Goal: Information Seeking & Learning: Learn about a topic

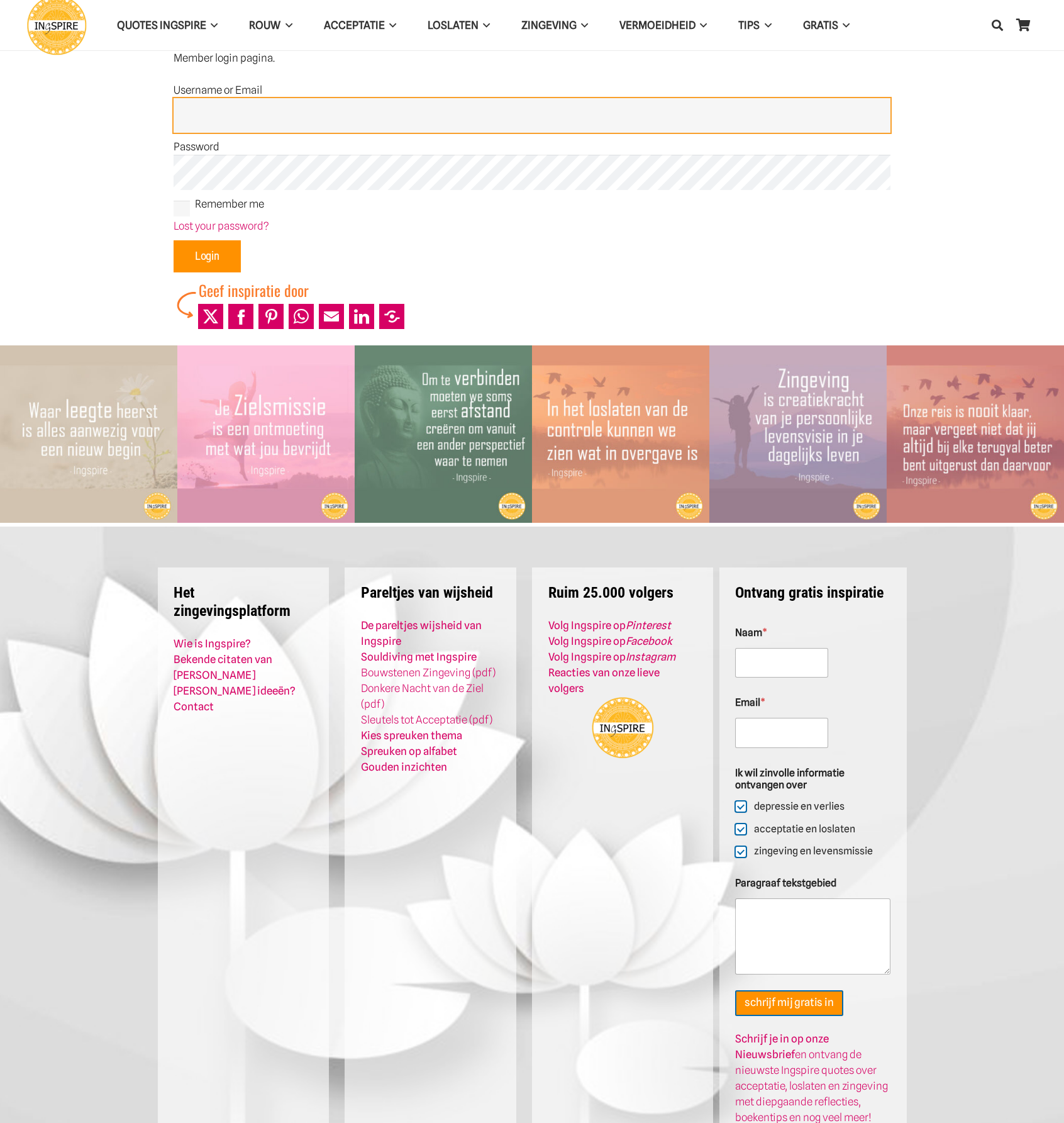
click at [221, 114] on input "Username or Email" at bounding box center [532, 116] width 716 height 35
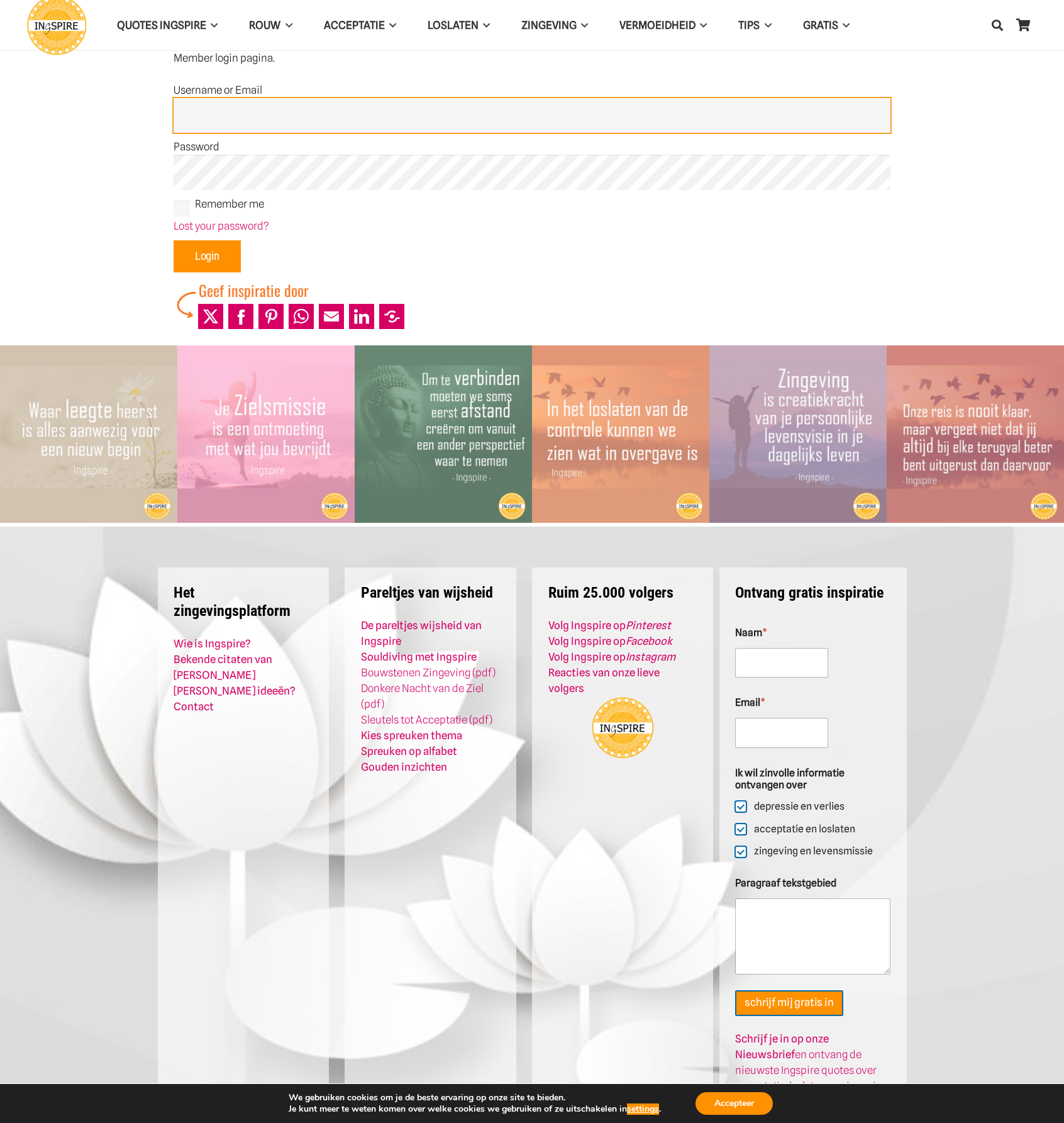
type input "Admin"
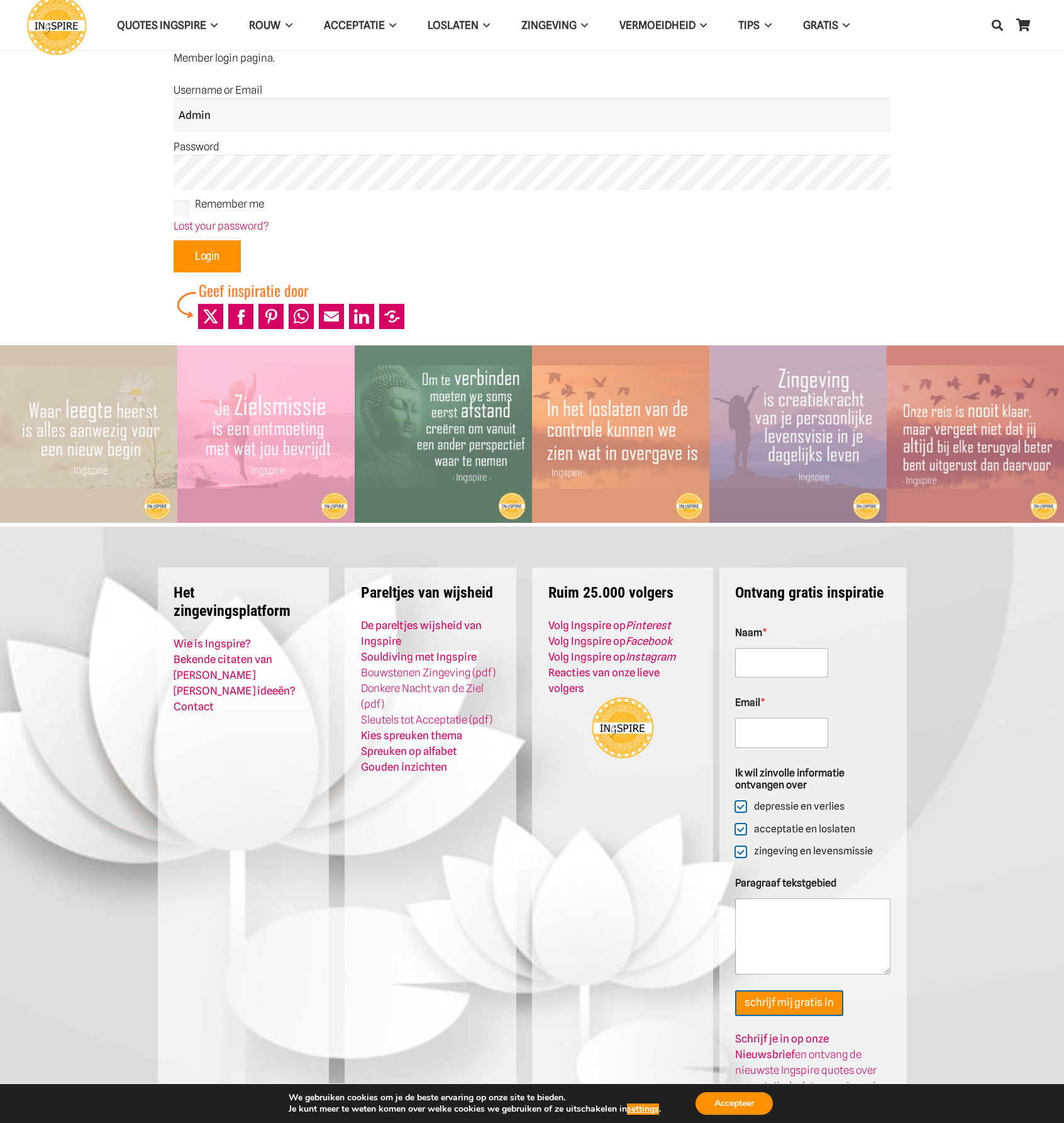
click at [221, 232] on p "Lost your password?" at bounding box center [532, 226] width 716 height 16
click at [222, 256] on input "Login" at bounding box center [207, 256] width 67 height 33
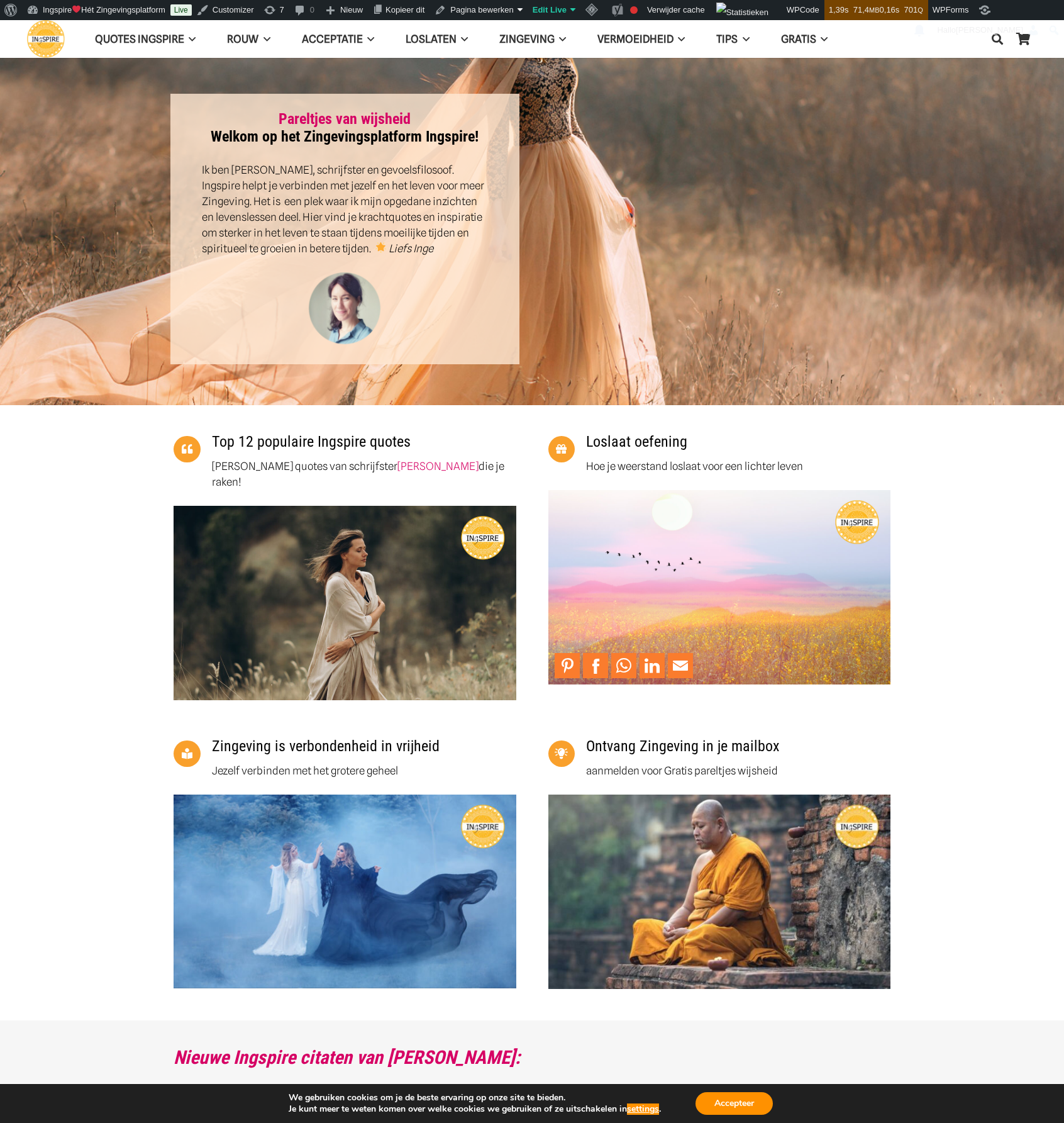
scroll to position [126, 0]
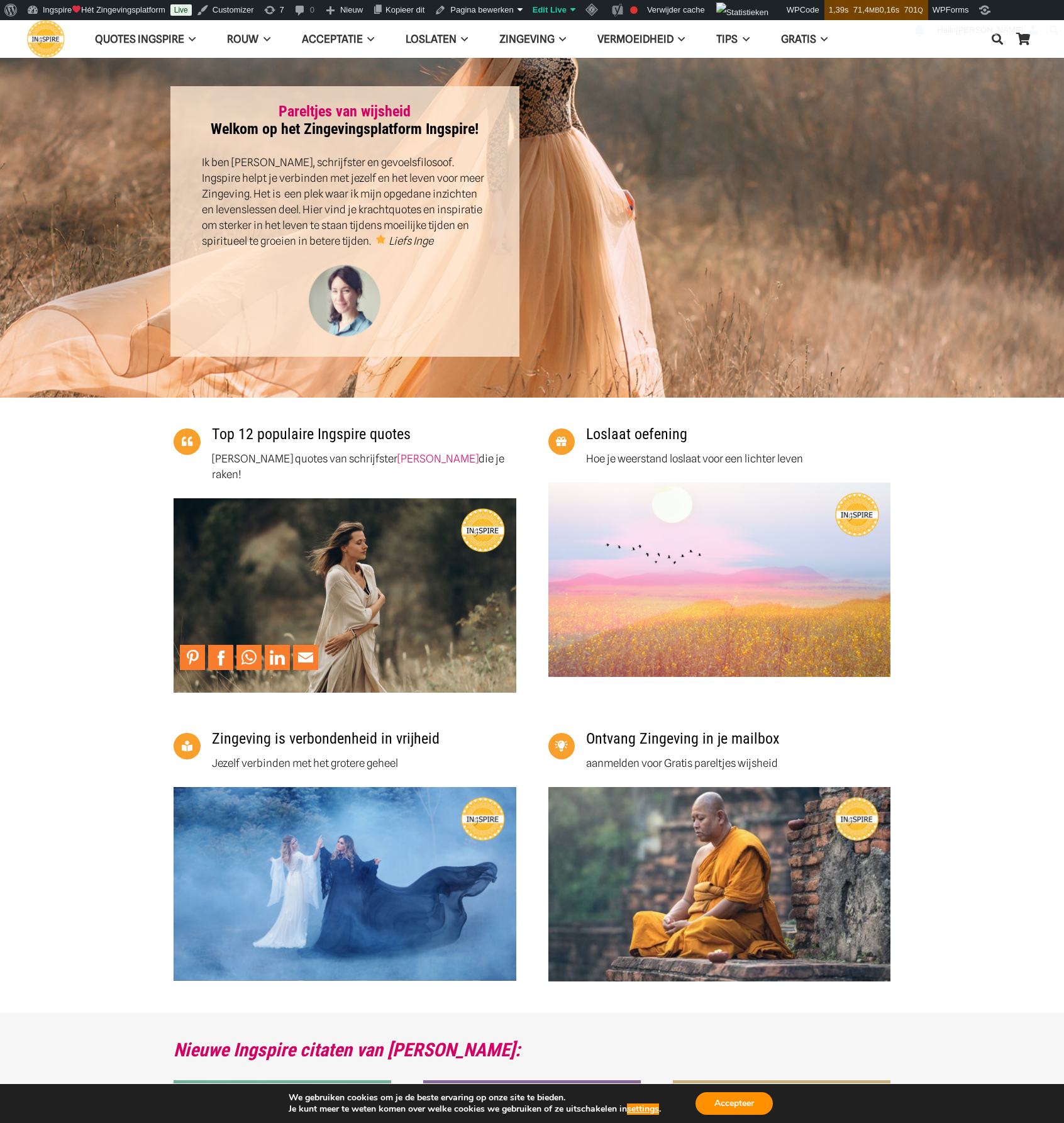
click at [372, 527] on img "de mooiste Ingspire quotes van 2025 met citaten van schrijfster Inge Geertzen o…" at bounding box center [345, 595] width 343 height 193
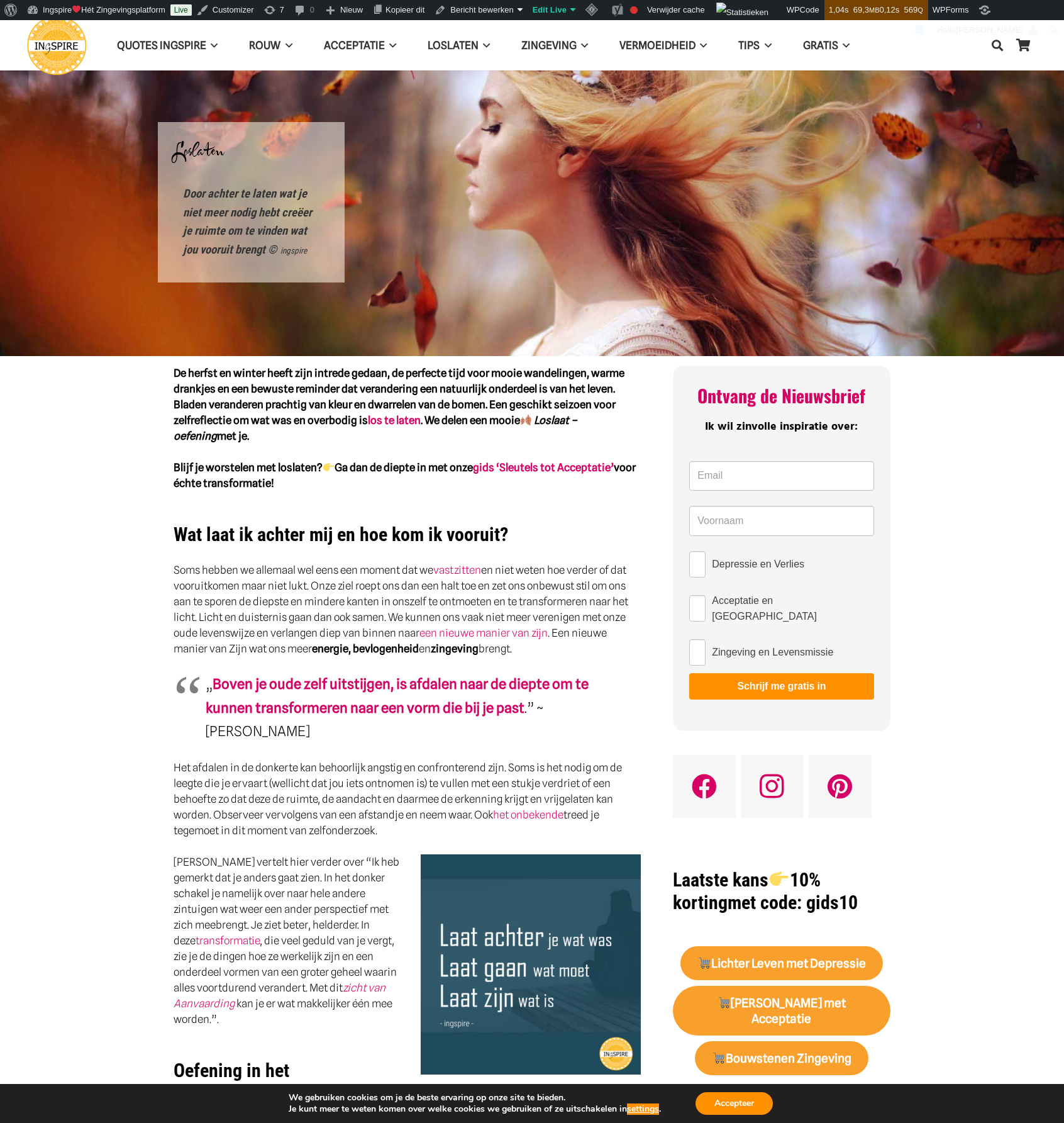
click at [56, 38] on img "Ingspire - het zingevingsplatform met de mooiste spreuken en gouden inzichten o…" at bounding box center [57, 46] width 59 height 59
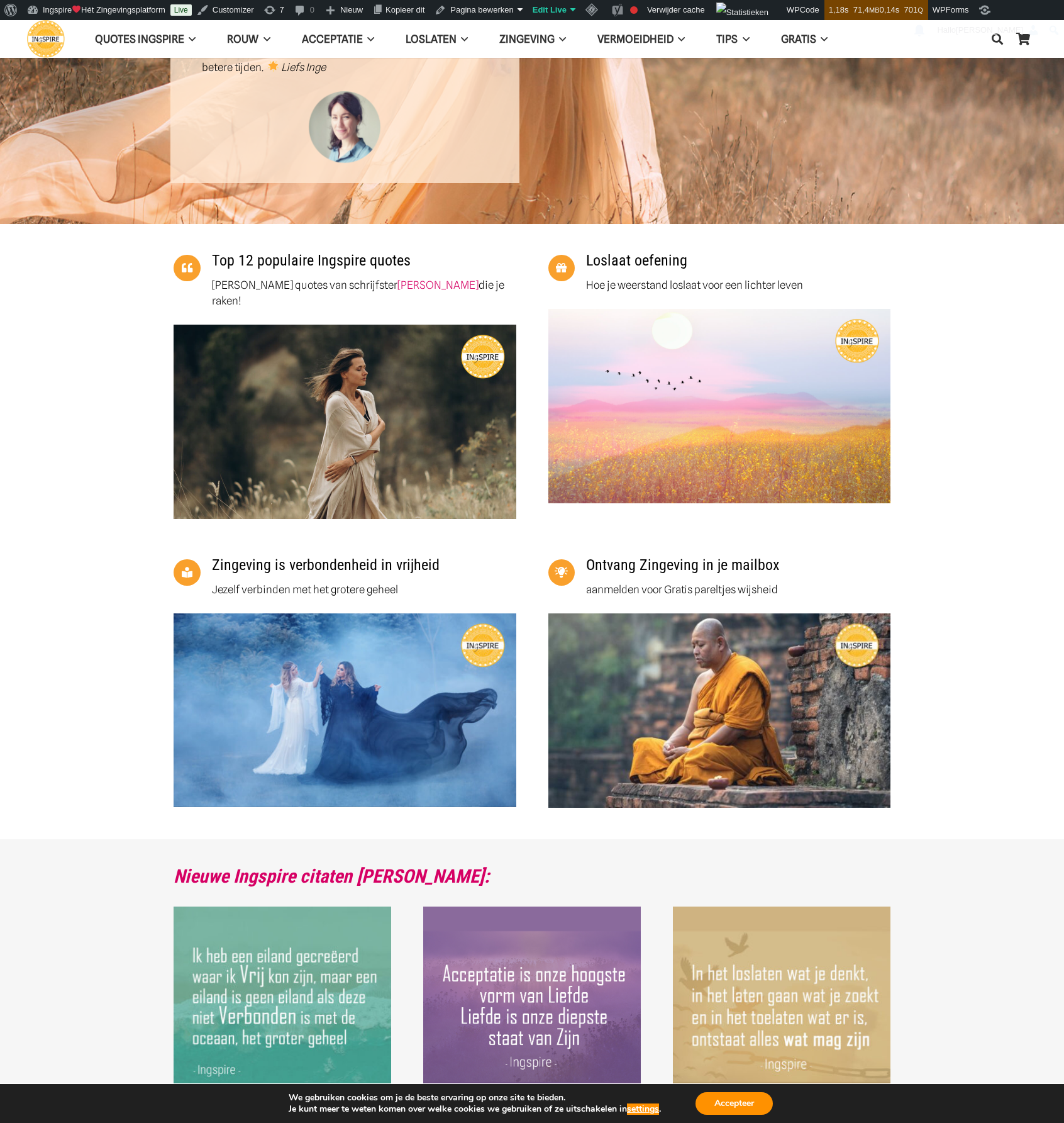
scroll to position [314, 0]
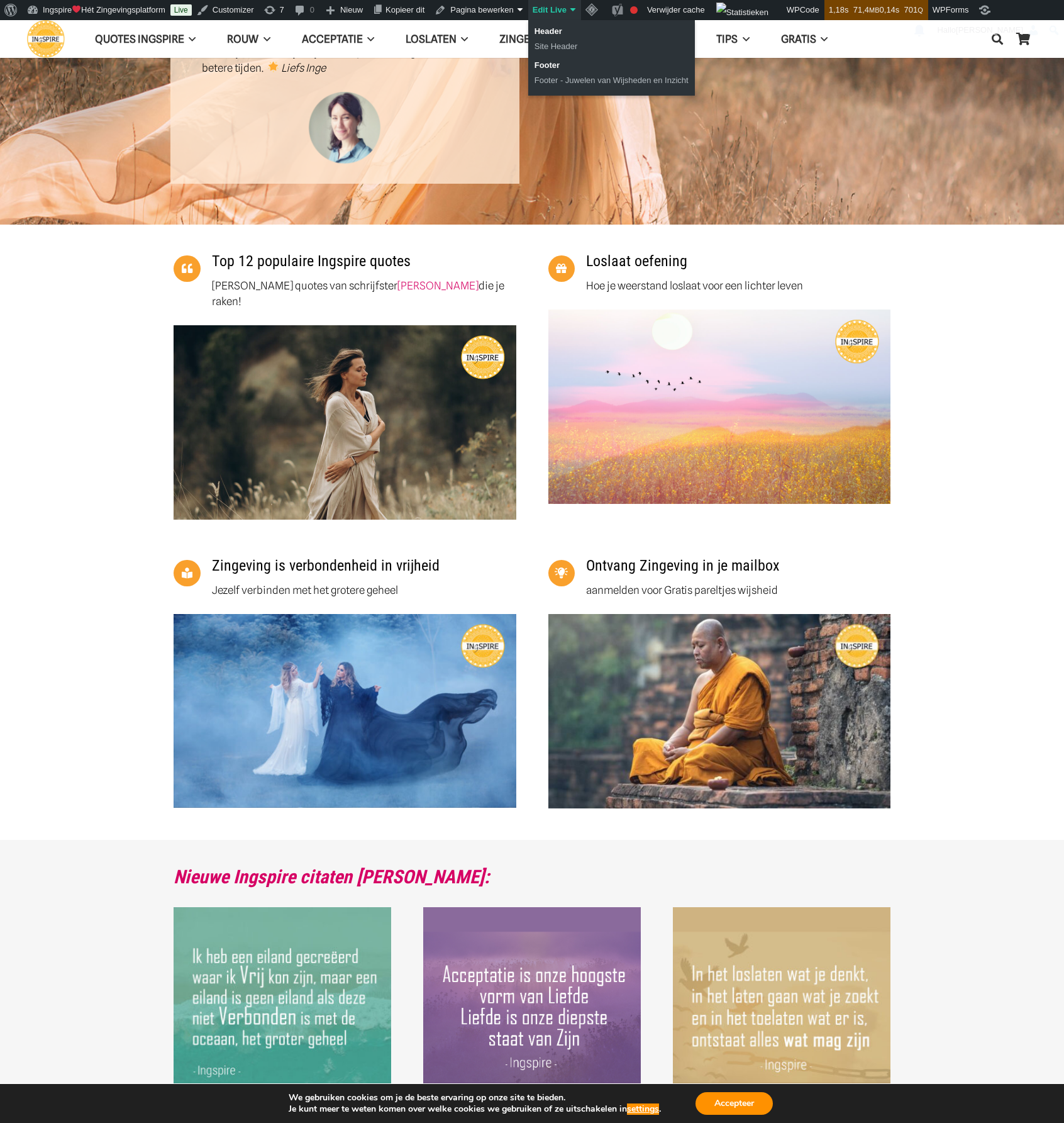
click at [551, 2] on link "Edit Live" at bounding box center [554, 10] width 53 height 20
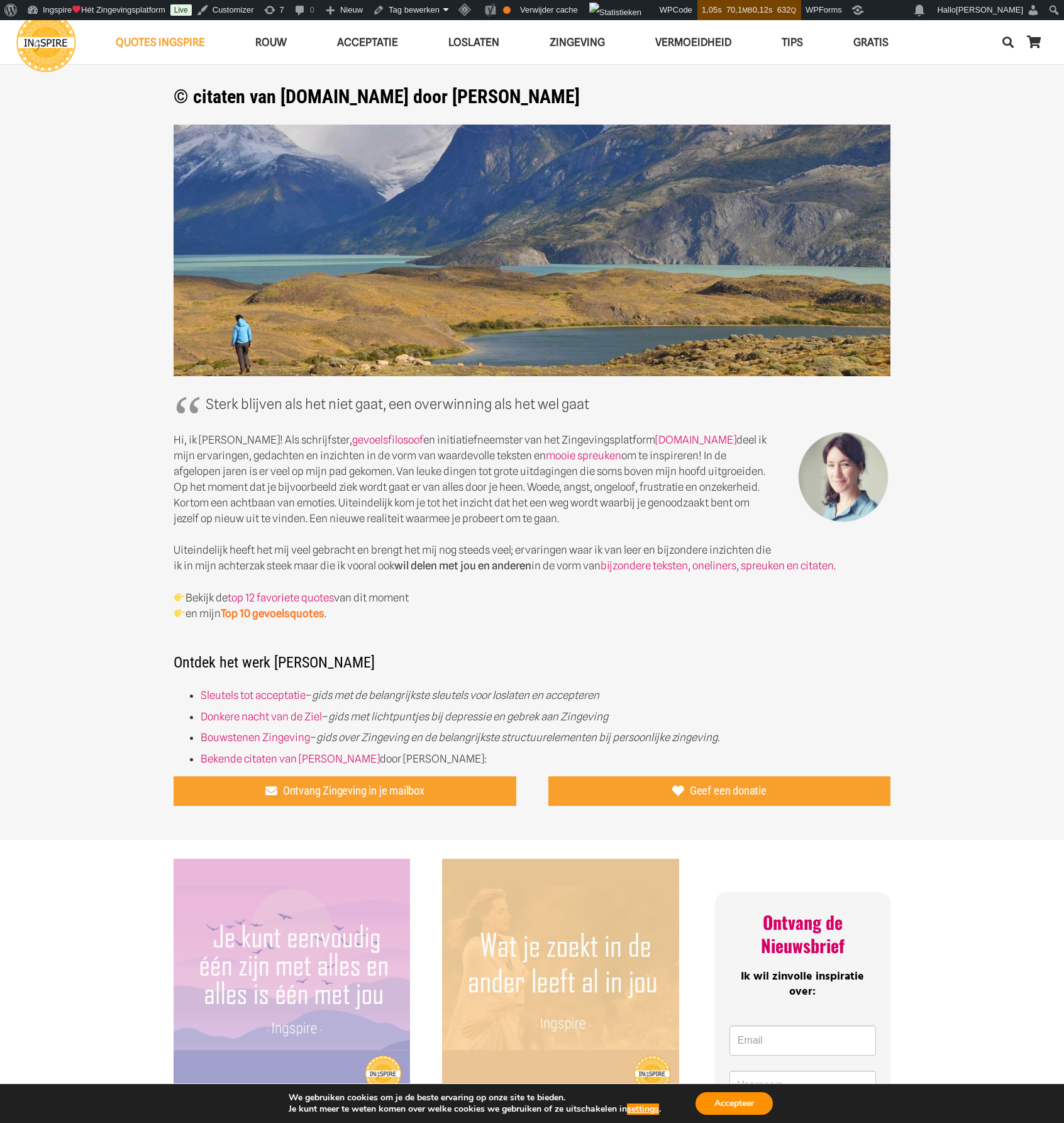
click at [281, 610] on strong "Top 10 gevoelsquotes" at bounding box center [273, 614] width 104 height 13
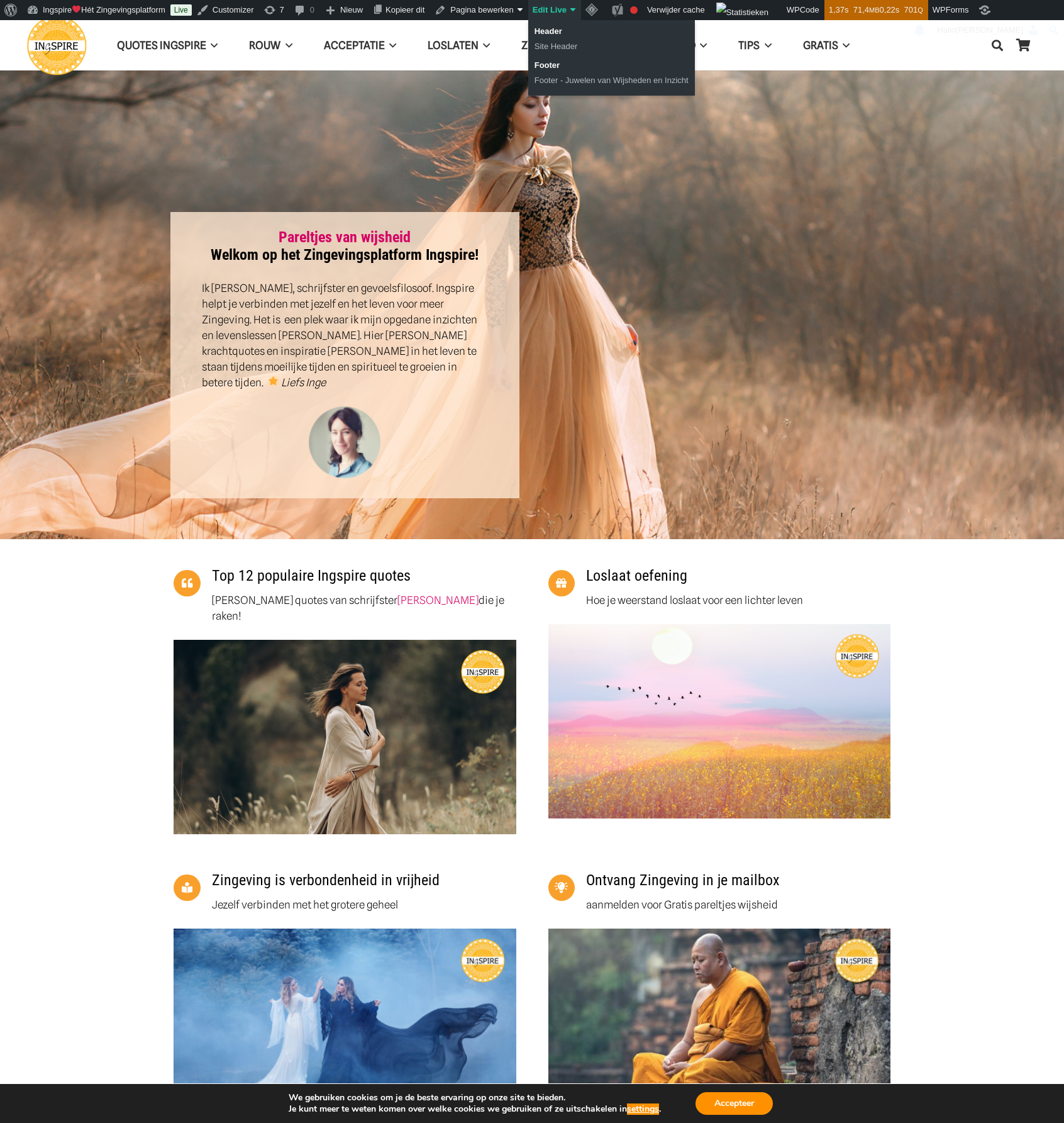
click at [542, 13] on link "Edit Live" at bounding box center [554, 10] width 53 height 20
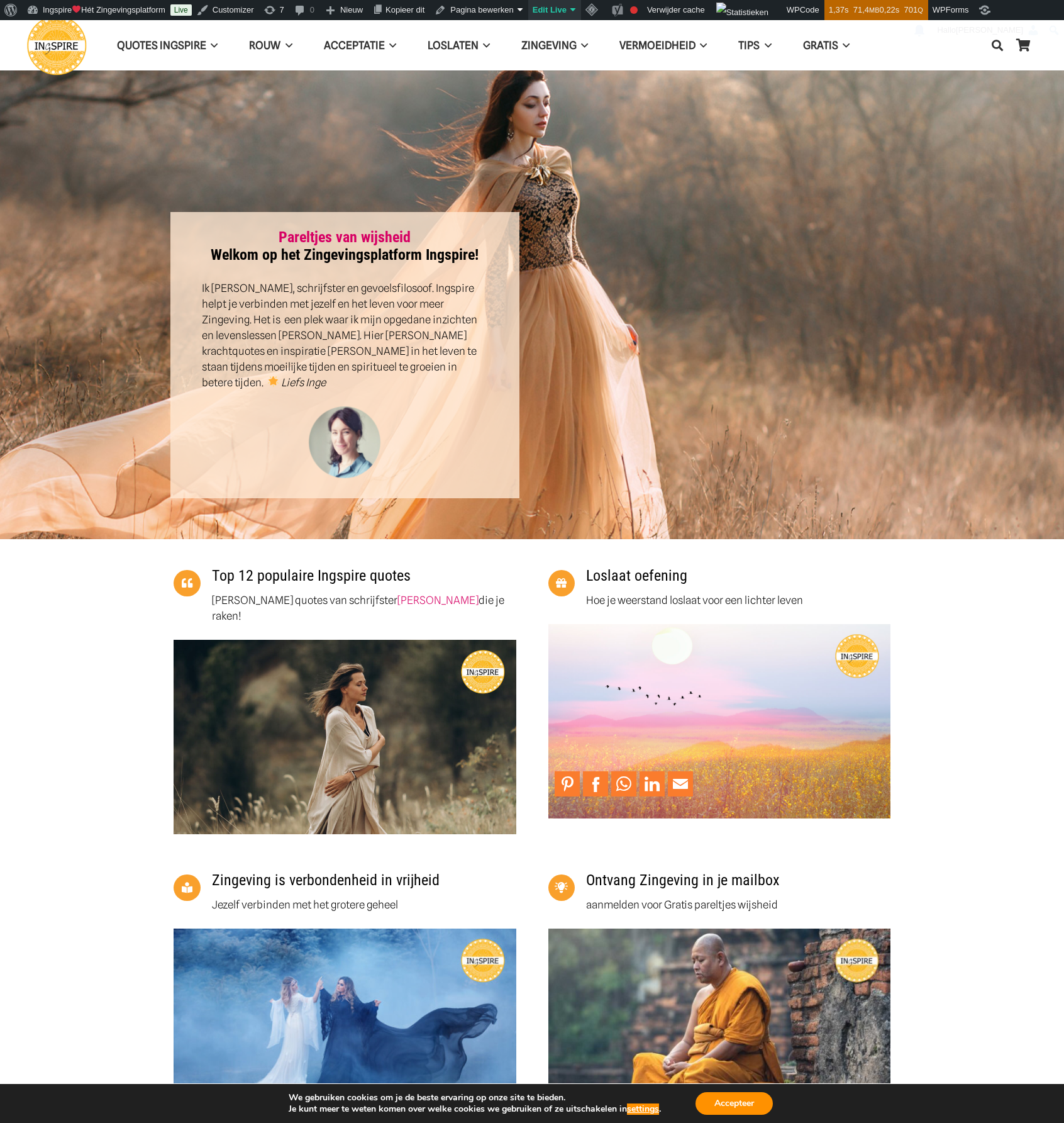
scroll to position [104, 0]
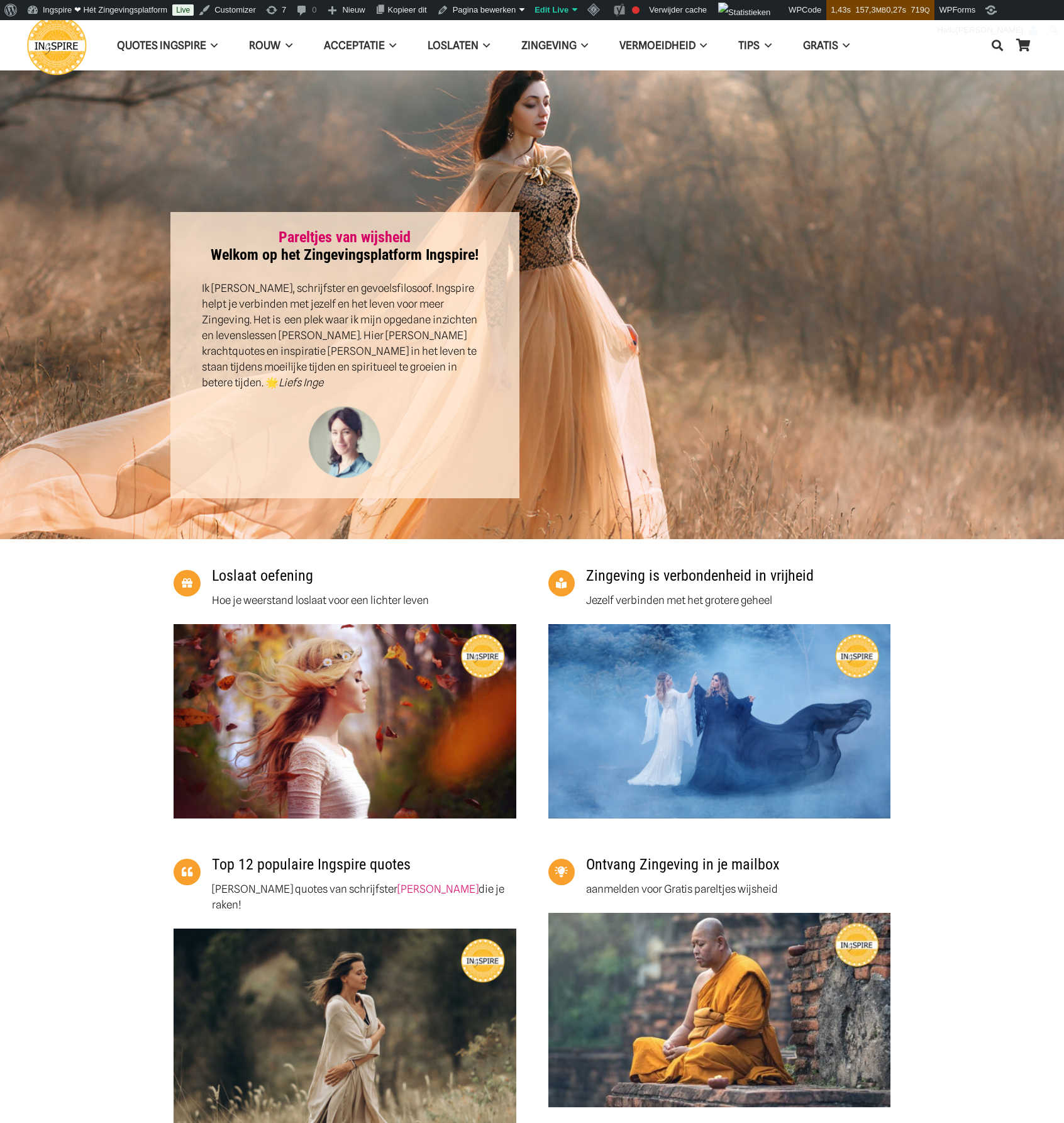
click at [782, 697] on img "yin yang nondualiteit van strijden en overleven naar aanvaarden en leven" at bounding box center [719, 720] width 343 height 193
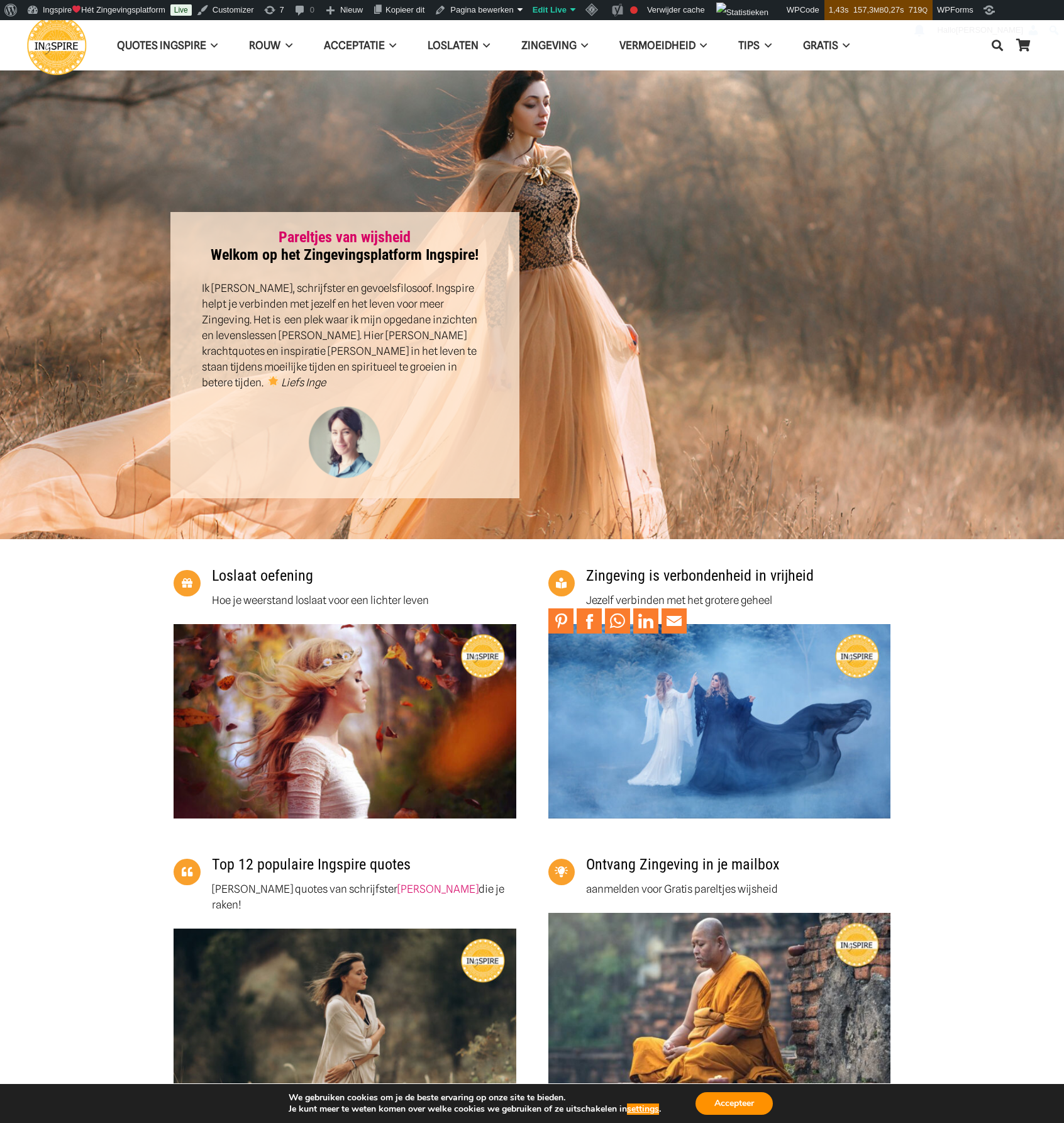
click at [716, 707] on img "yin yang nondualiteit van strijden en overleven naar aanvaarden en leven" at bounding box center [719, 720] width 343 height 193
click at [686, 679] on img "yin yang nondualiteit van strijden en overleven naar aanvaarden en leven" at bounding box center [719, 720] width 343 height 193
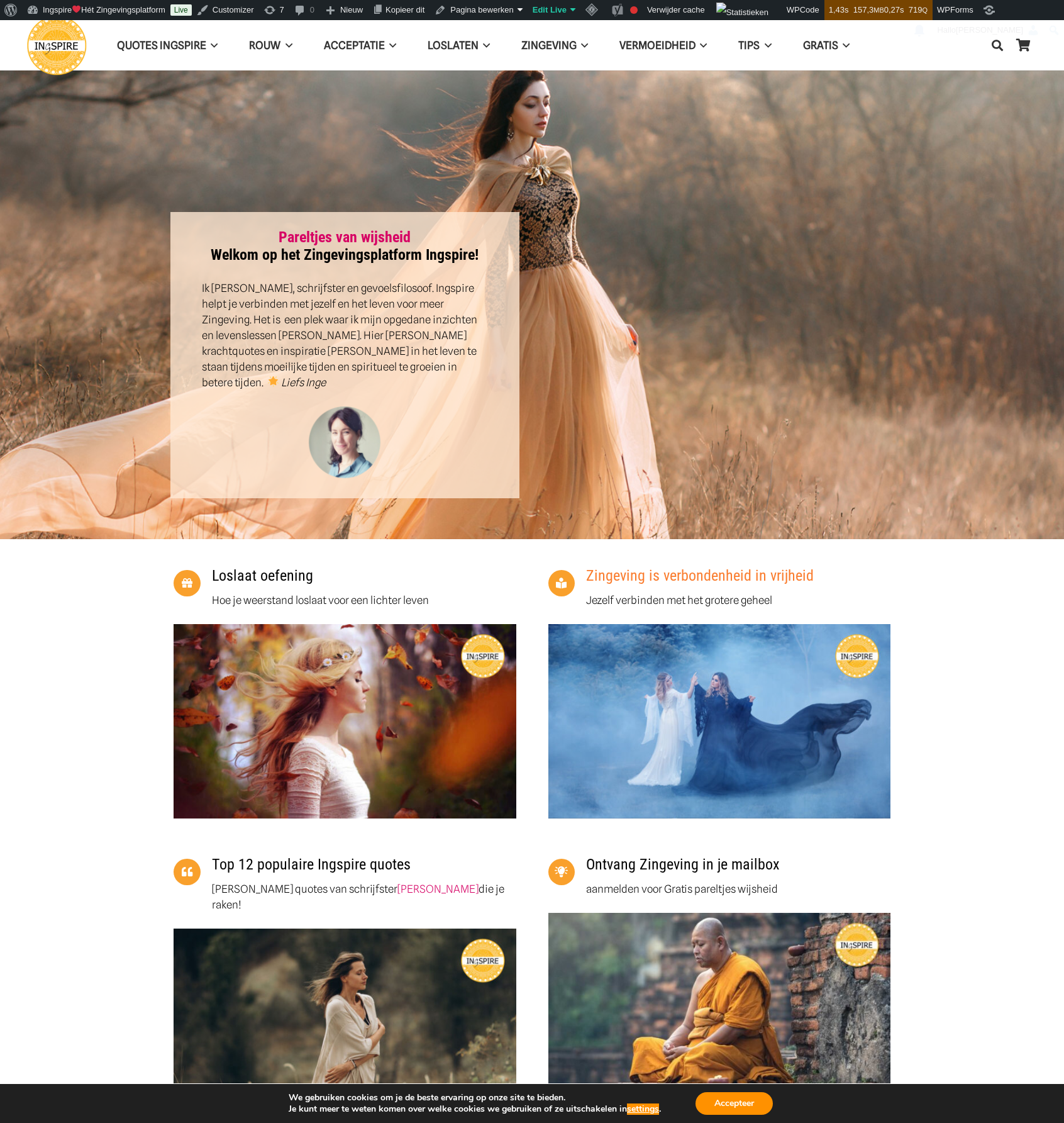
click at [677, 567] on link "Zingeving is verbondenheid in vrijheid" at bounding box center [700, 575] width 228 height 18
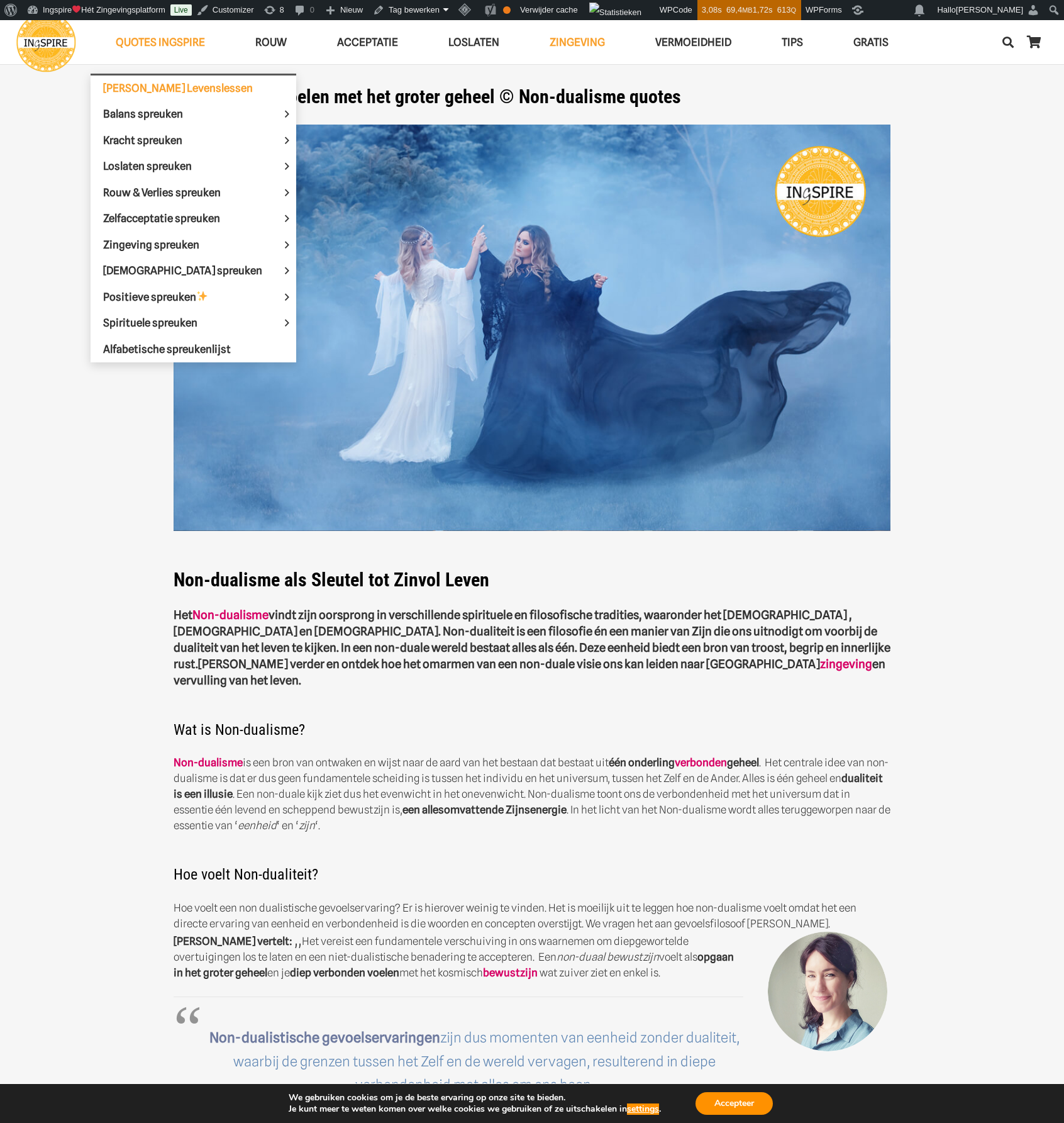
click at [159, 86] on span "[PERSON_NAME] Levenslessen" at bounding box center [177, 88] width 150 height 13
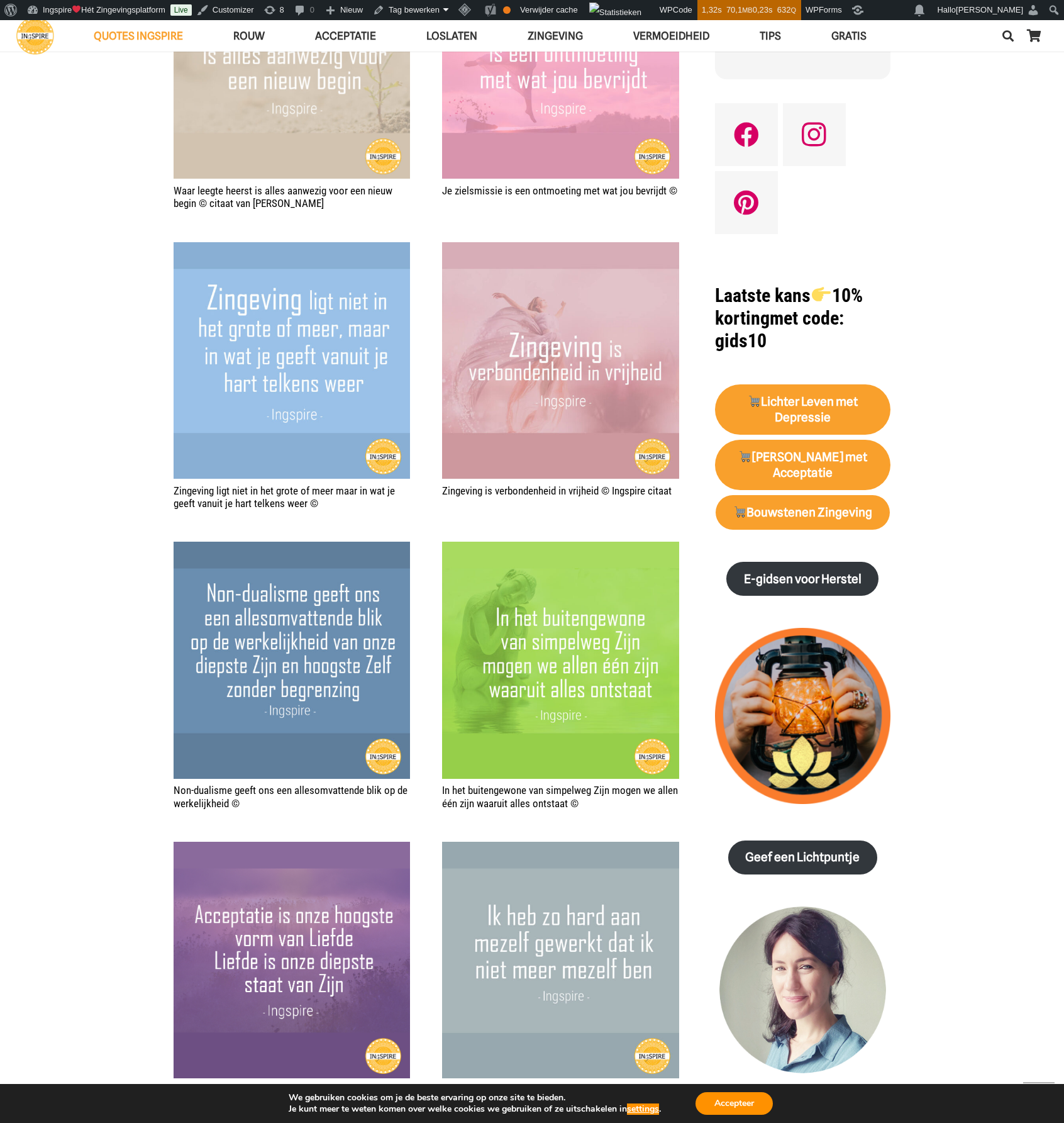
scroll to position [1258, 0]
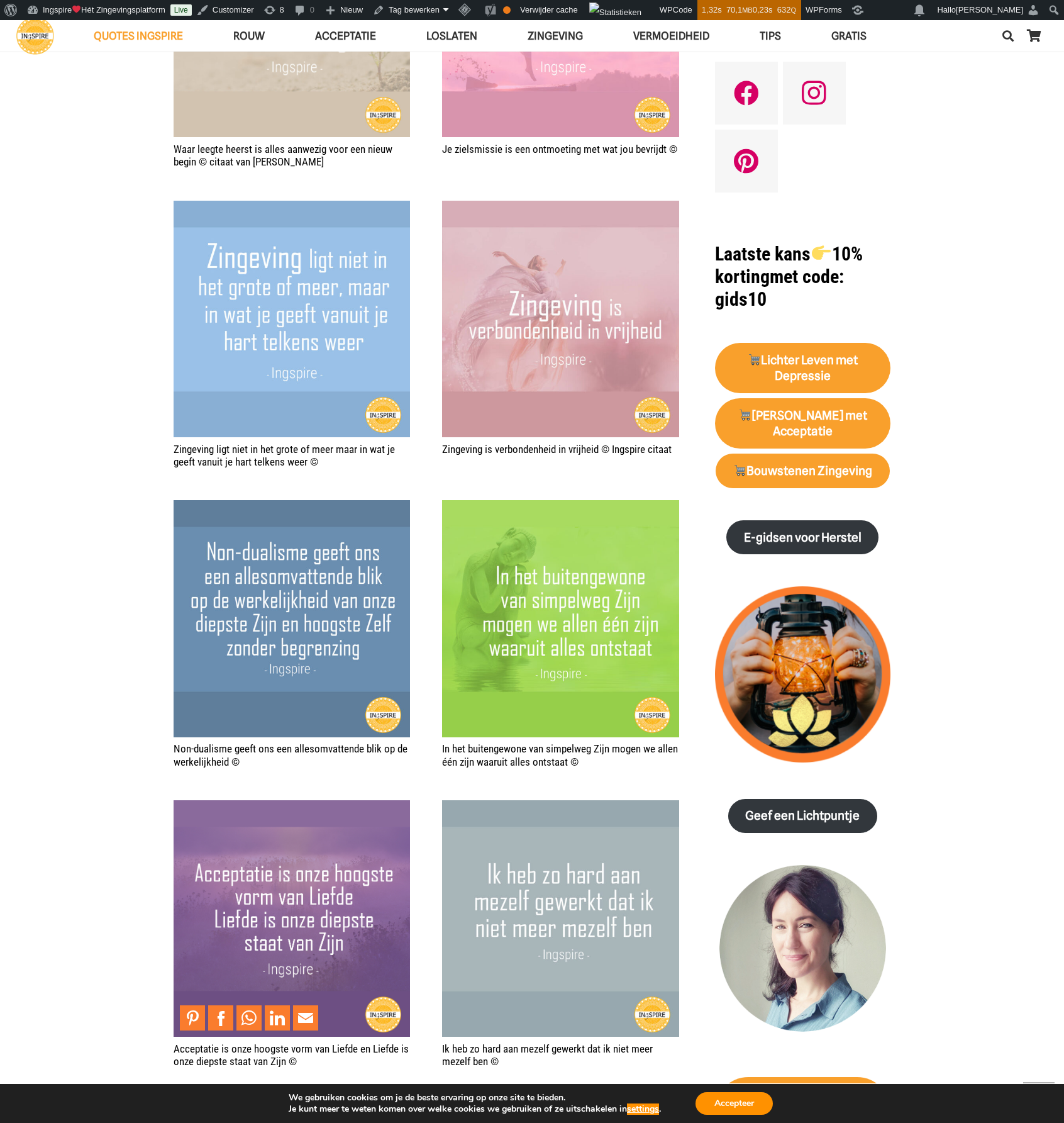
drag, startPoint x: 566, startPoint y: 556, endPoint x: 295, endPoint y: 869, distance: 414.0
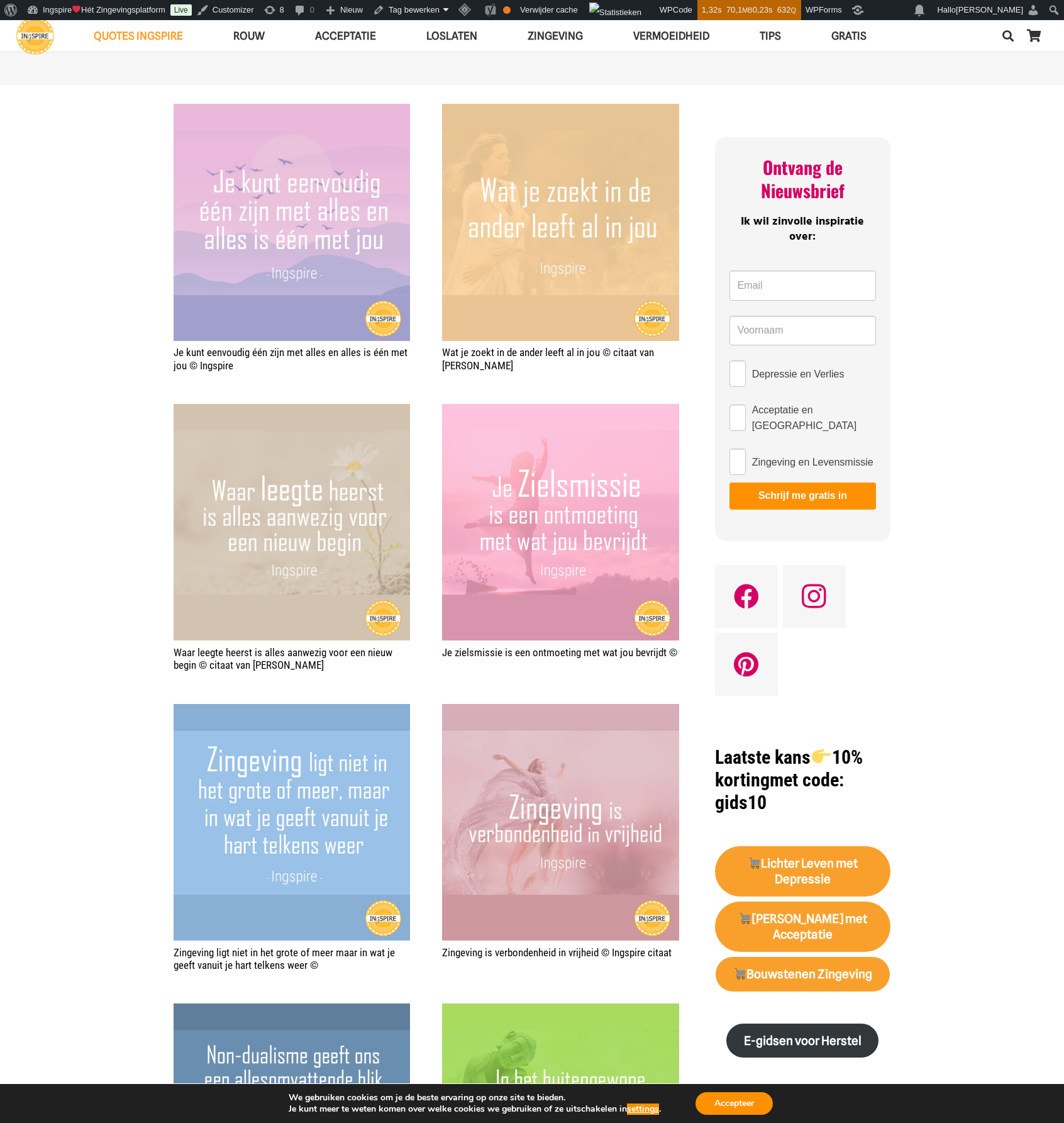
click at [45, 38] on img "Ingspire - het zingevingsplatform met de mooiste spreuken en gouden inzichten o…" at bounding box center [35, 35] width 38 height 38
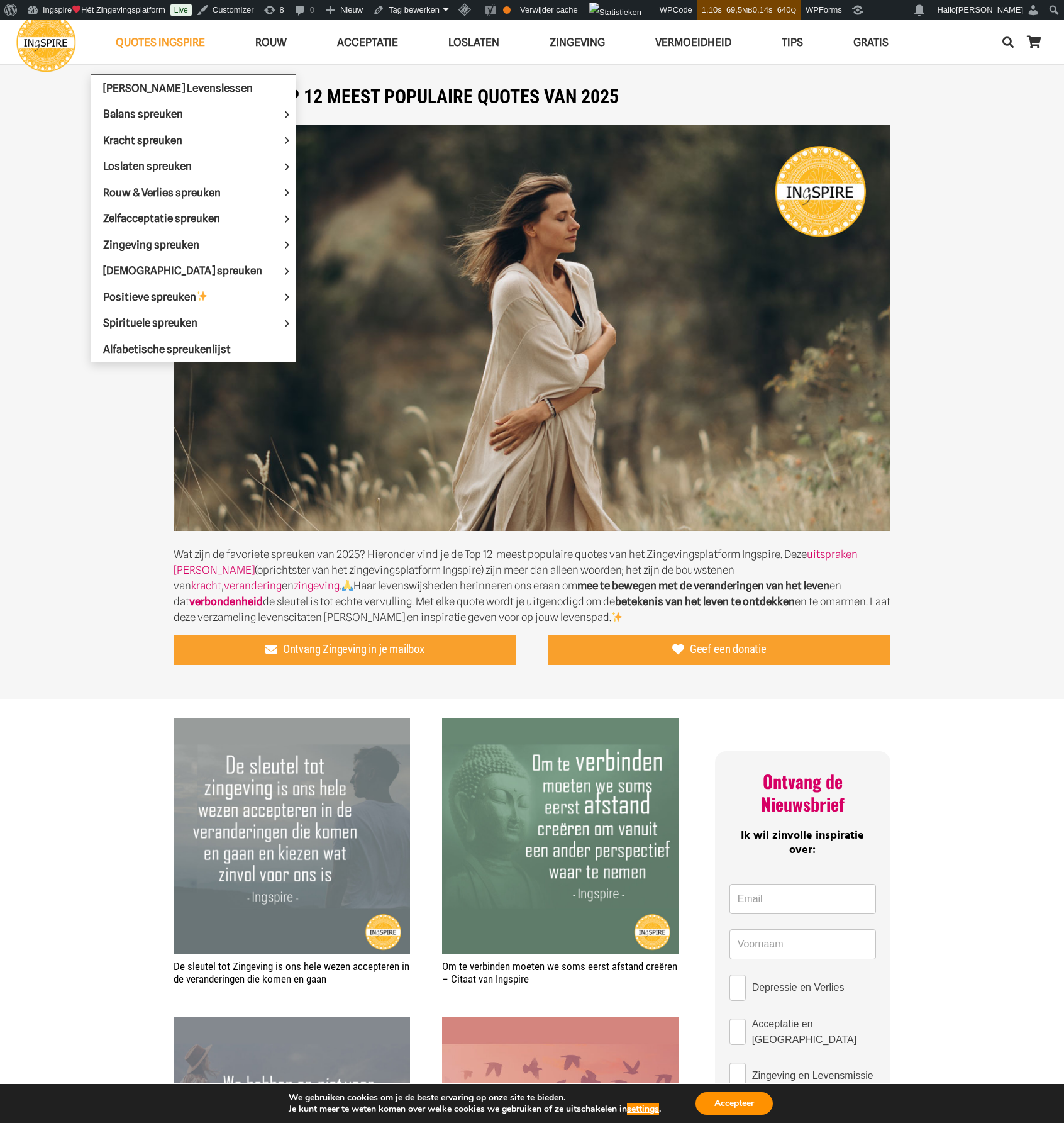
click at [147, 41] on span "QUOTES INGSPIRE" at bounding box center [161, 43] width 89 height 13
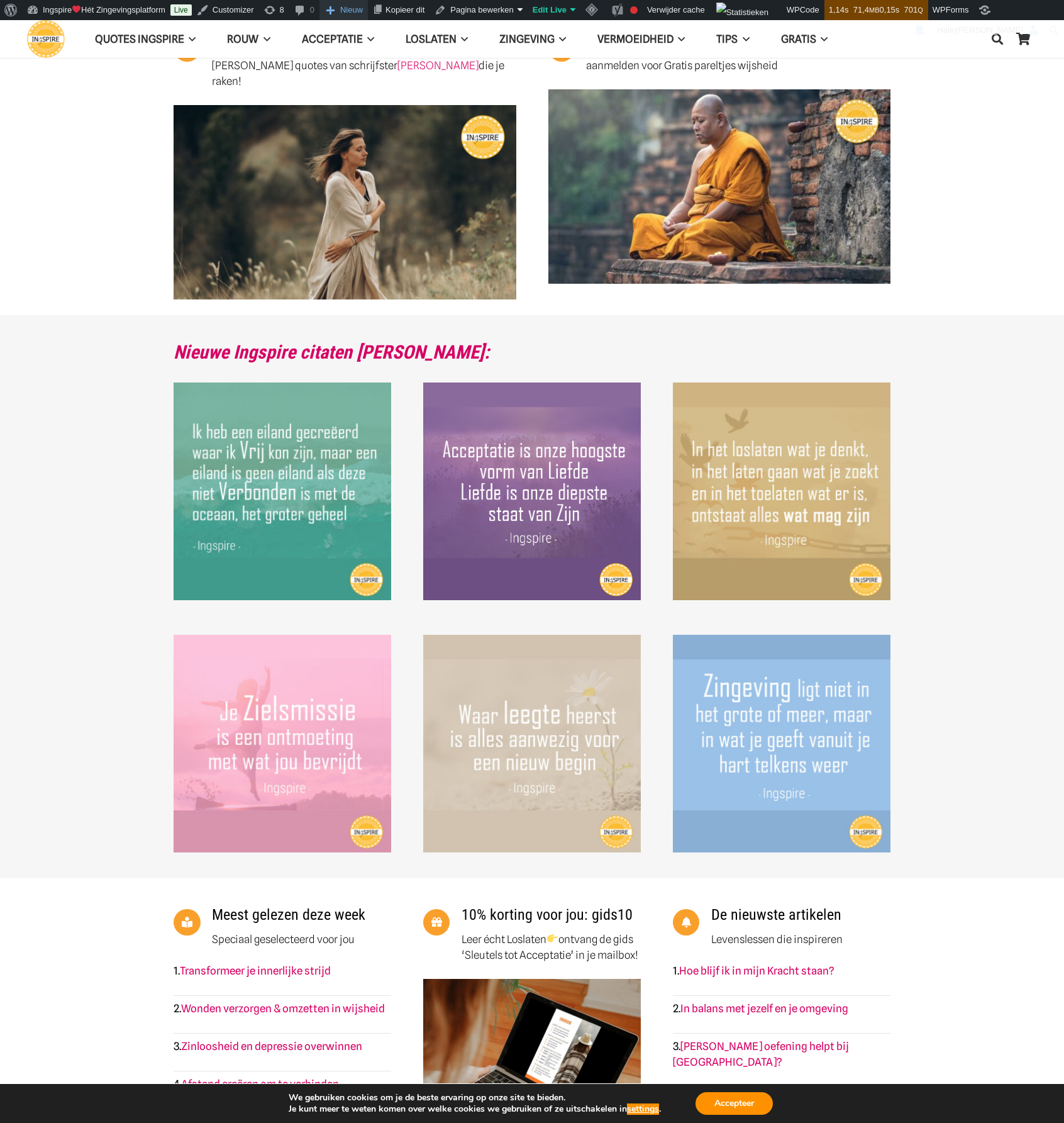
scroll to position [818, 0]
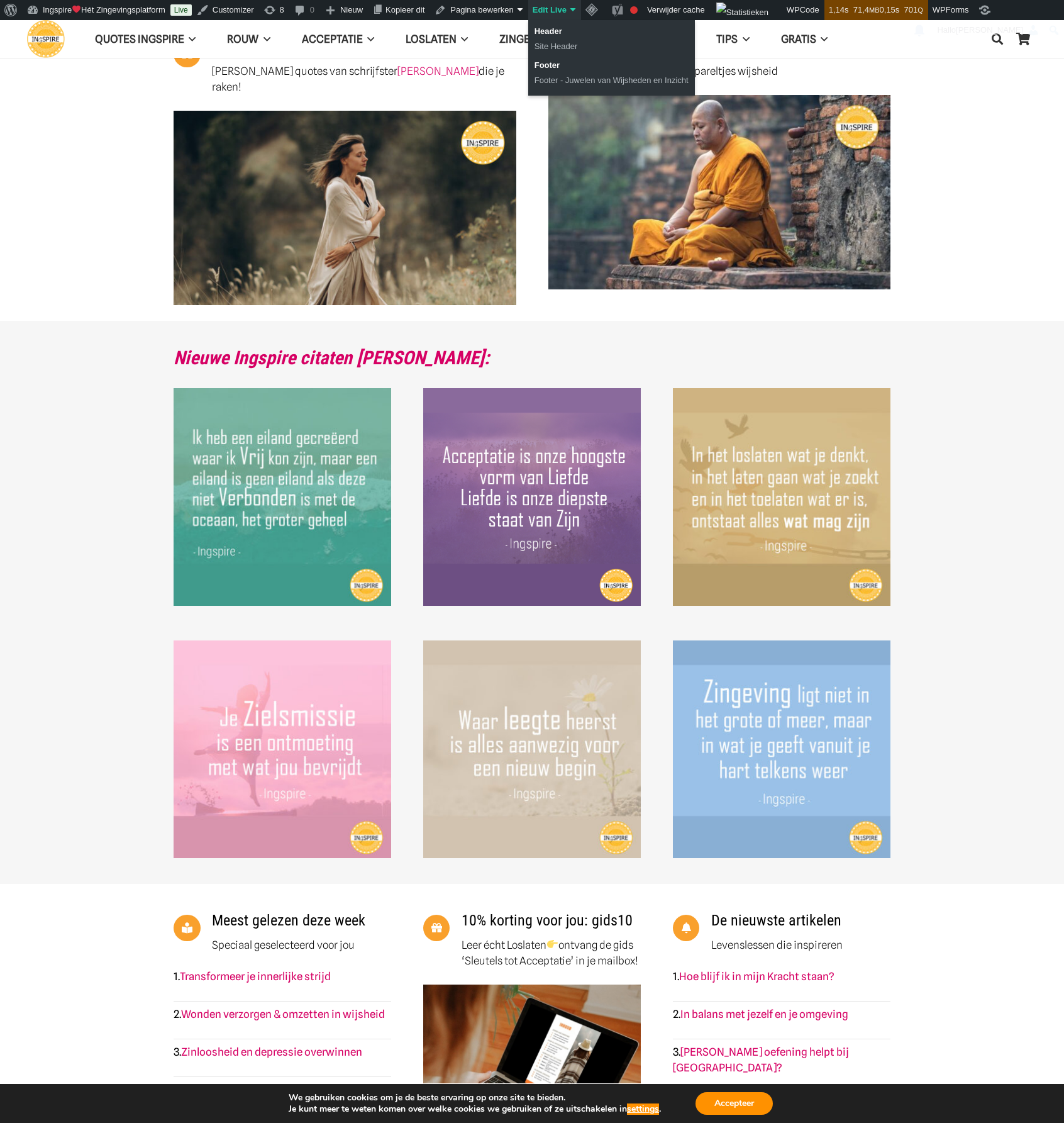
click at [549, 11] on link "Edit Live" at bounding box center [554, 10] width 53 height 20
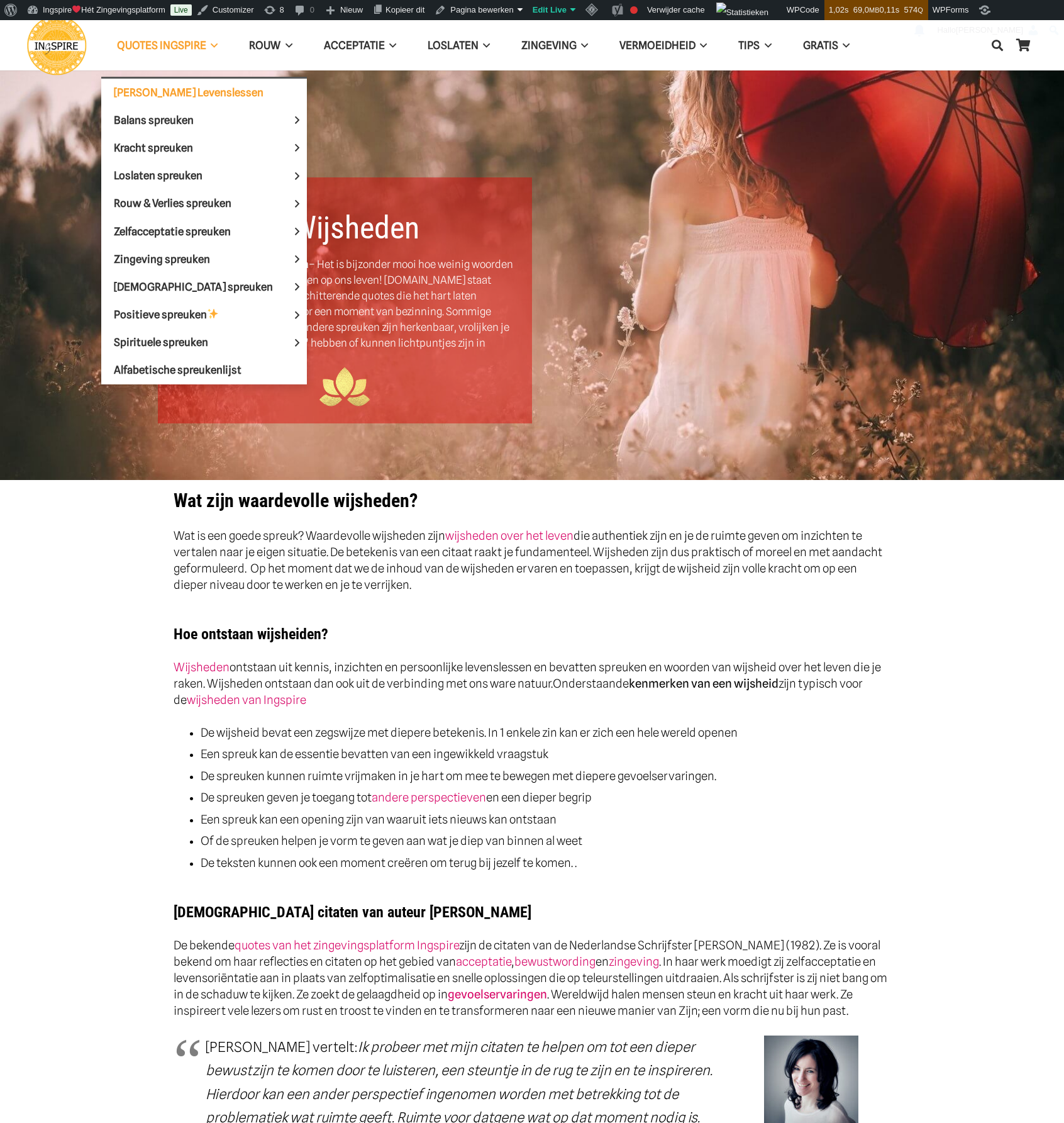
click at [152, 91] on span "[PERSON_NAME] Levenslessen" at bounding box center [188, 92] width 150 height 13
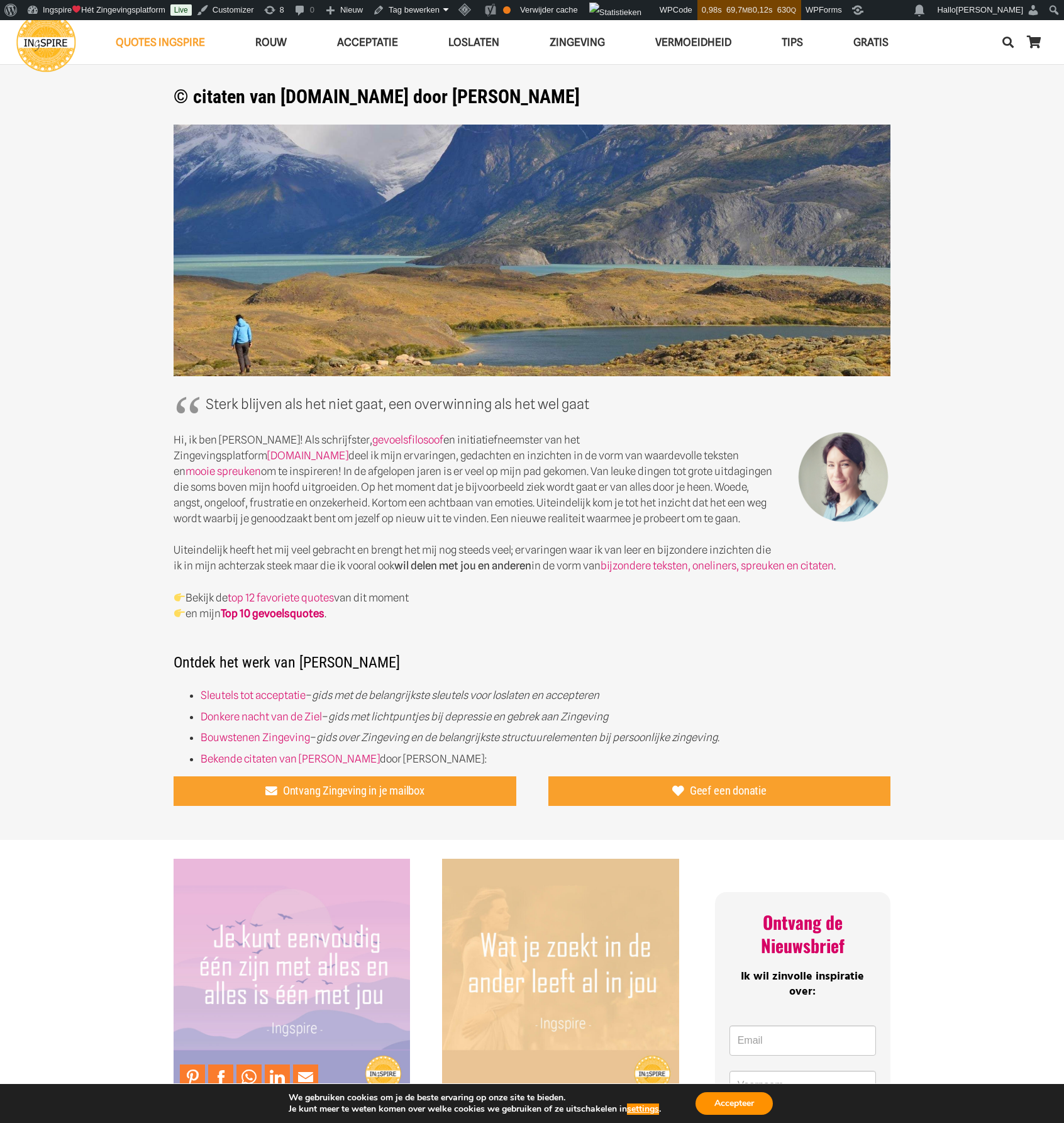
click at [322, 884] on img "Je kunt eenvoudig één zijn met alles en alles is één met jou © Ingspire" at bounding box center [292, 977] width 236 height 236
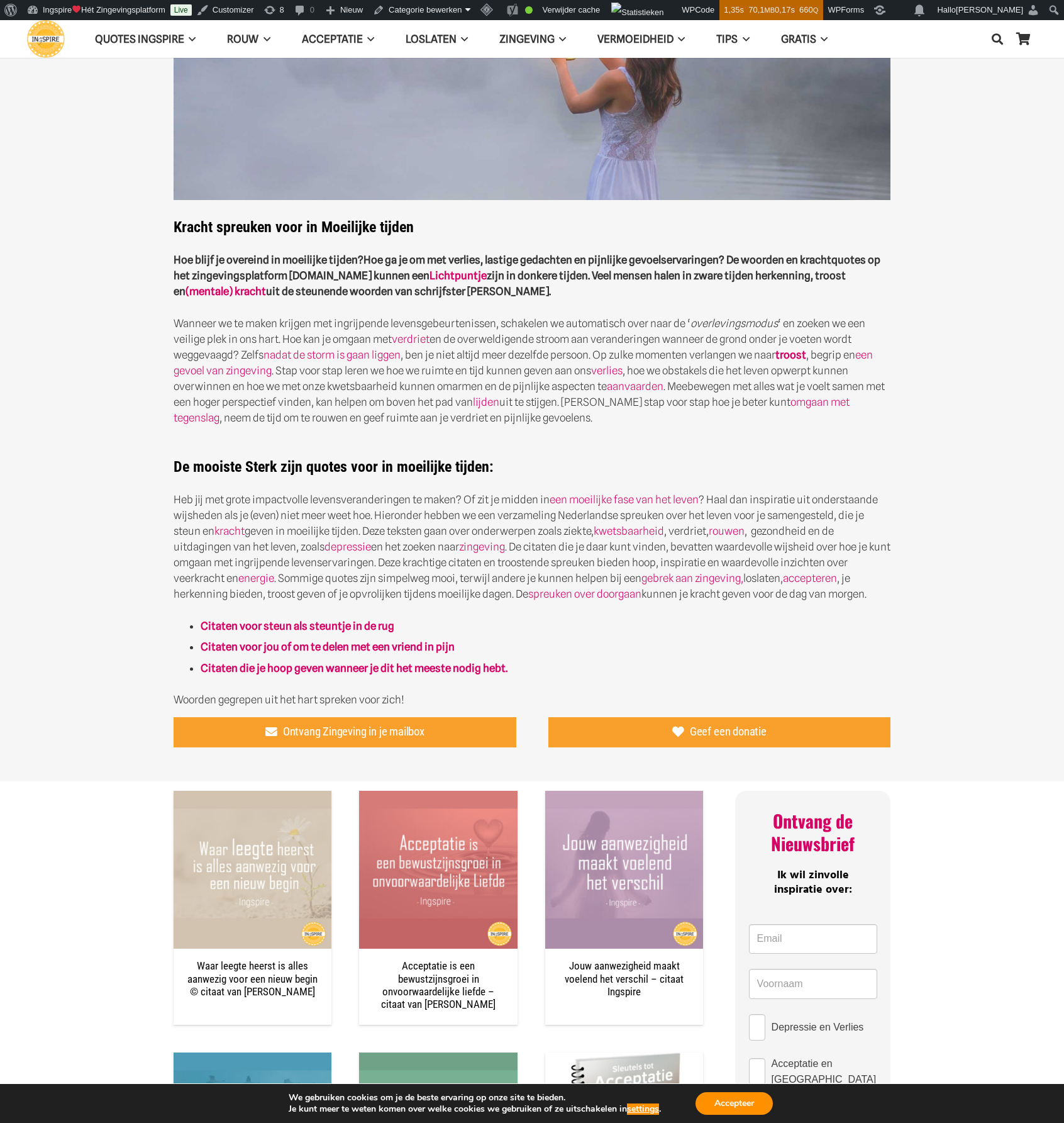
scroll to position [189, 0]
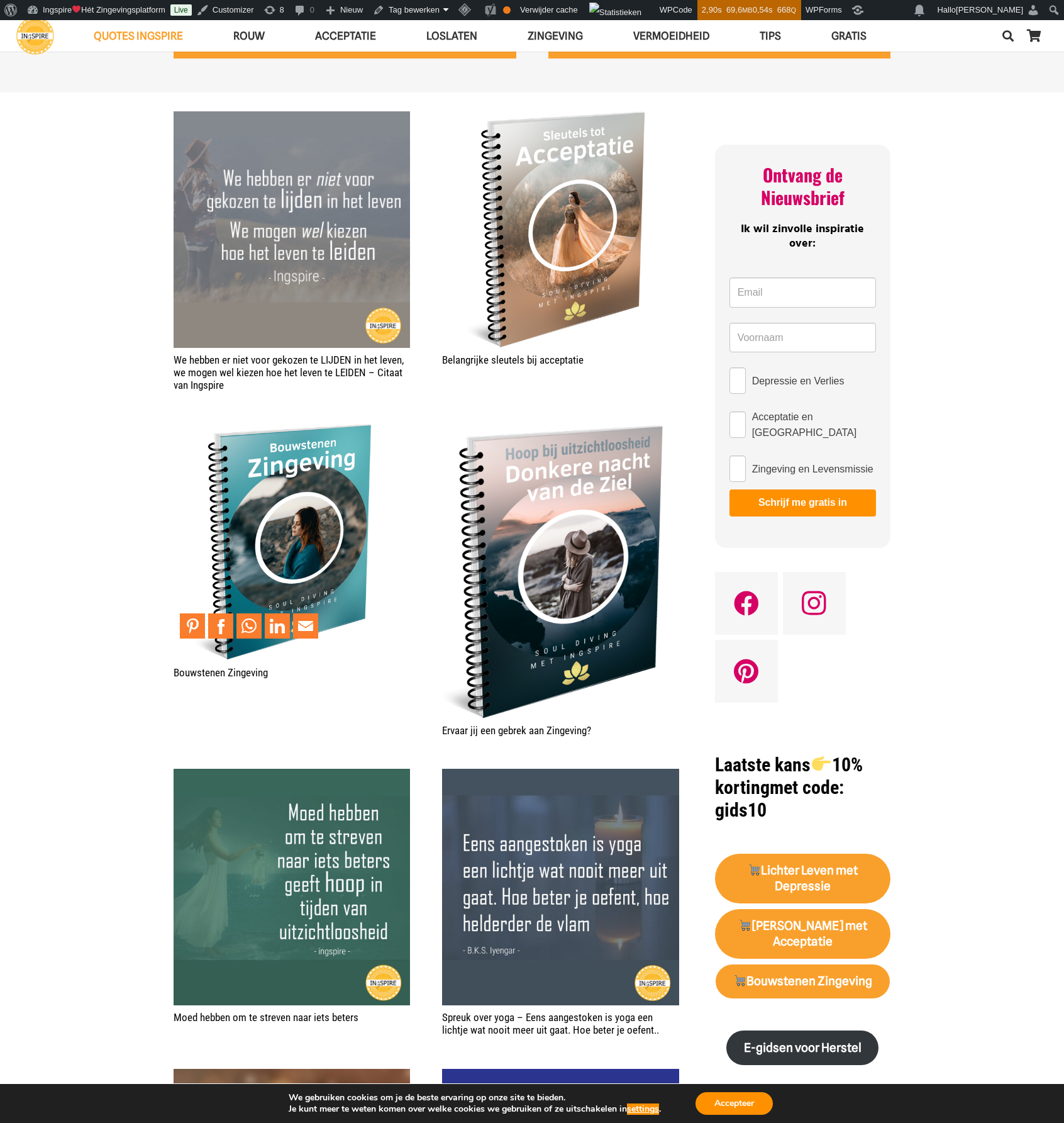
scroll to position [503, 0]
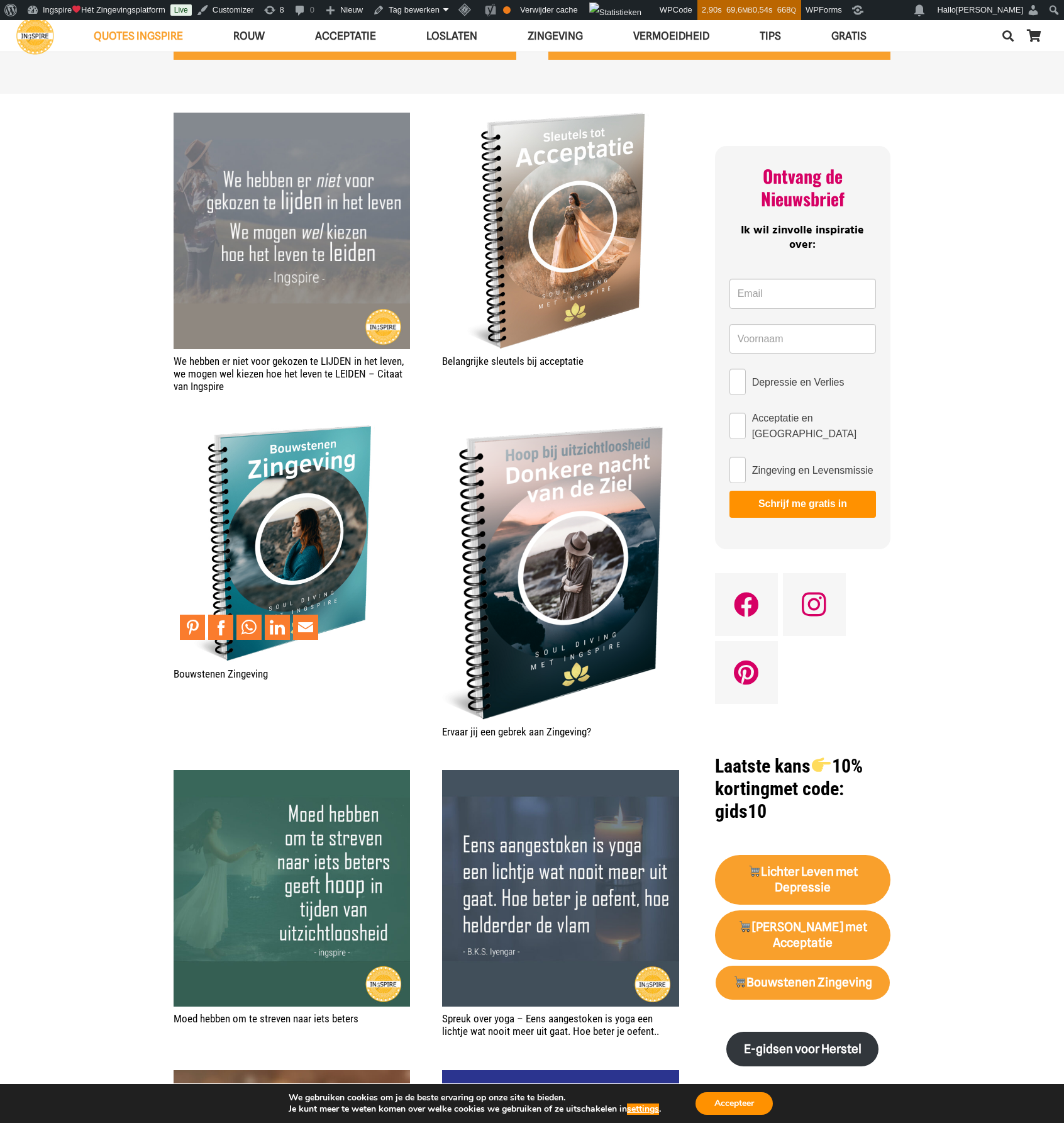
click at [378, 515] on img "Bouwstenen Zingeving" at bounding box center [292, 543] width 236 height 236
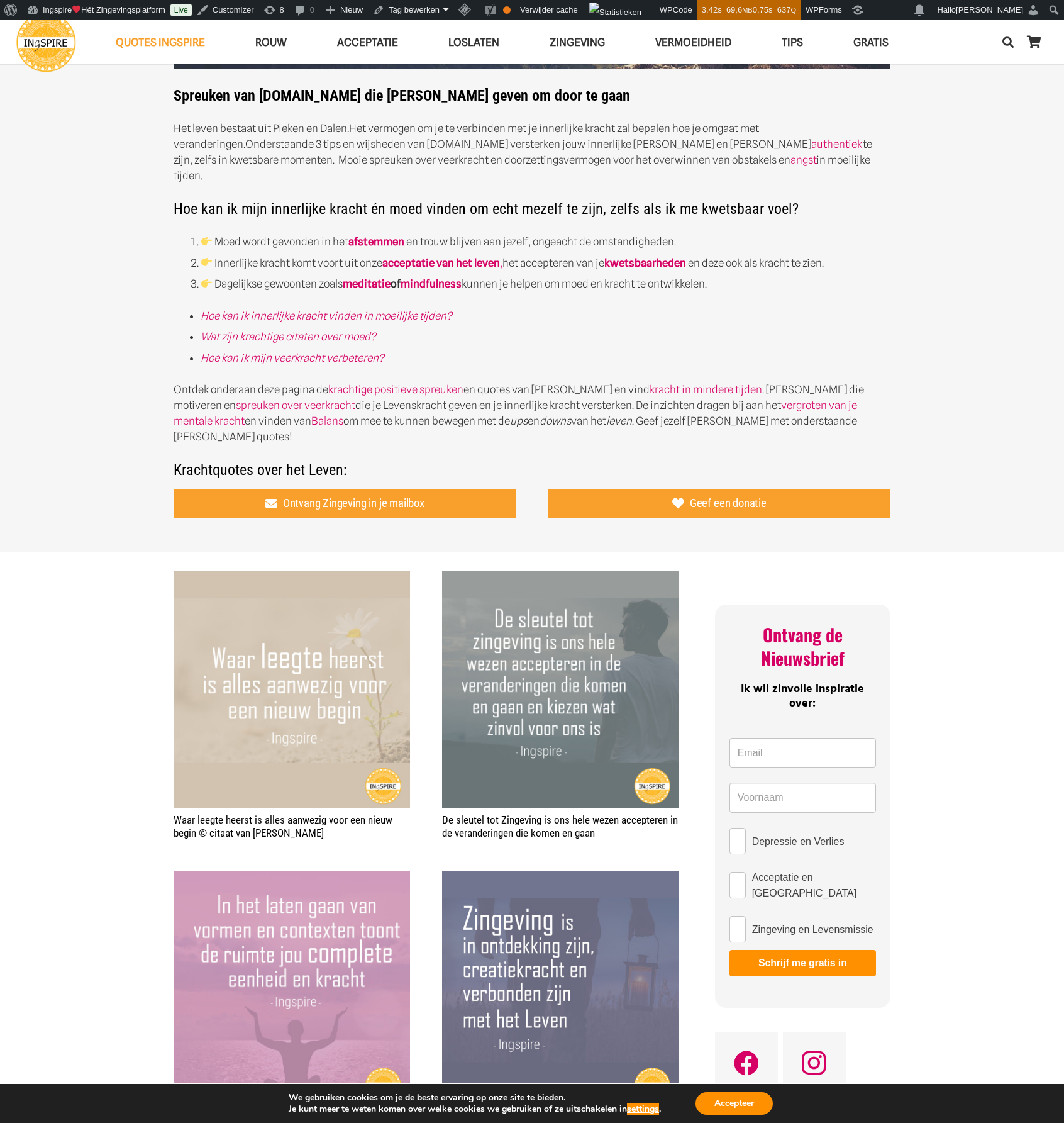
scroll to position [441, 0]
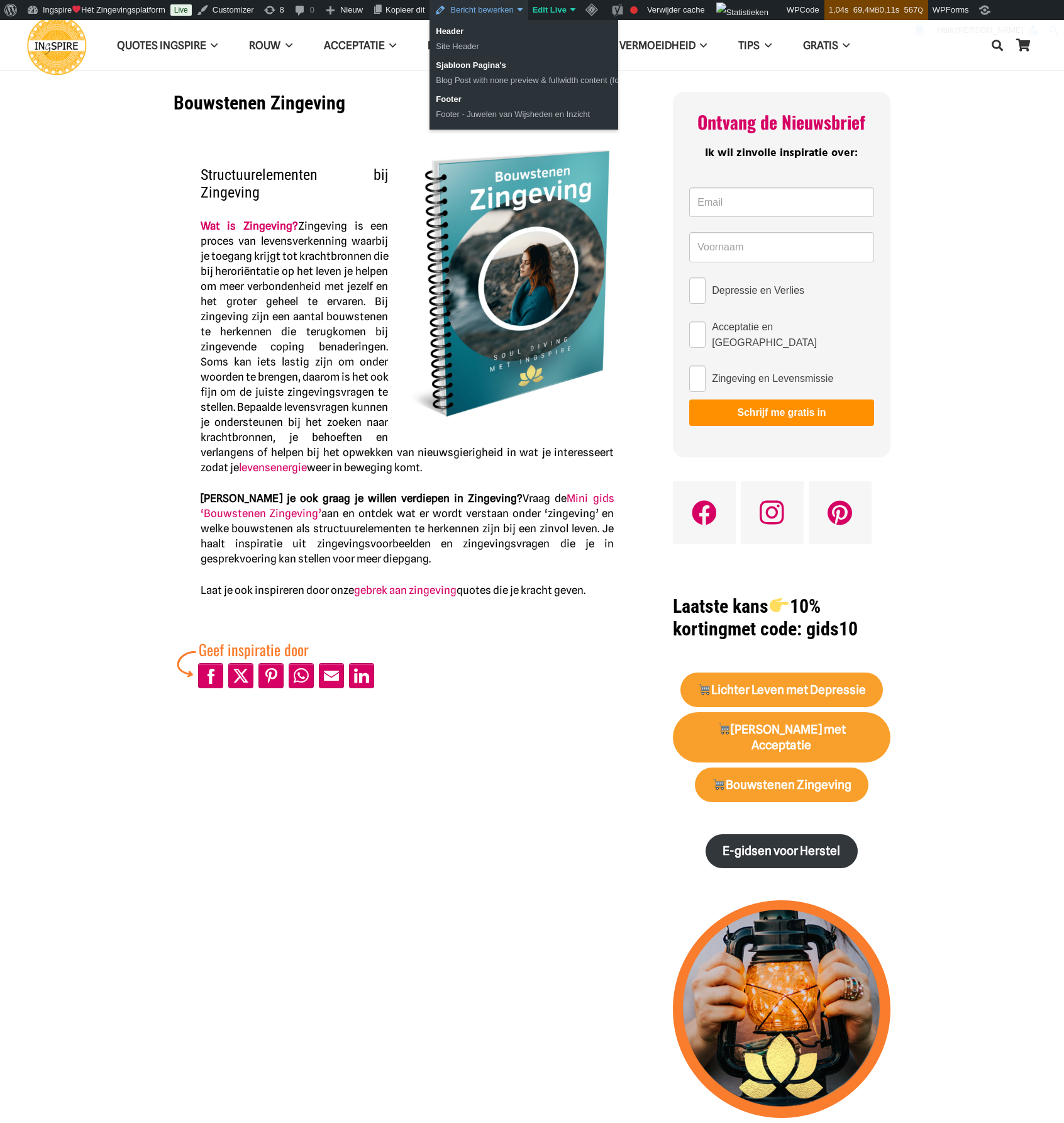
click at [516, 14] on link "Bericht bewerken" at bounding box center [479, 10] width 99 height 20
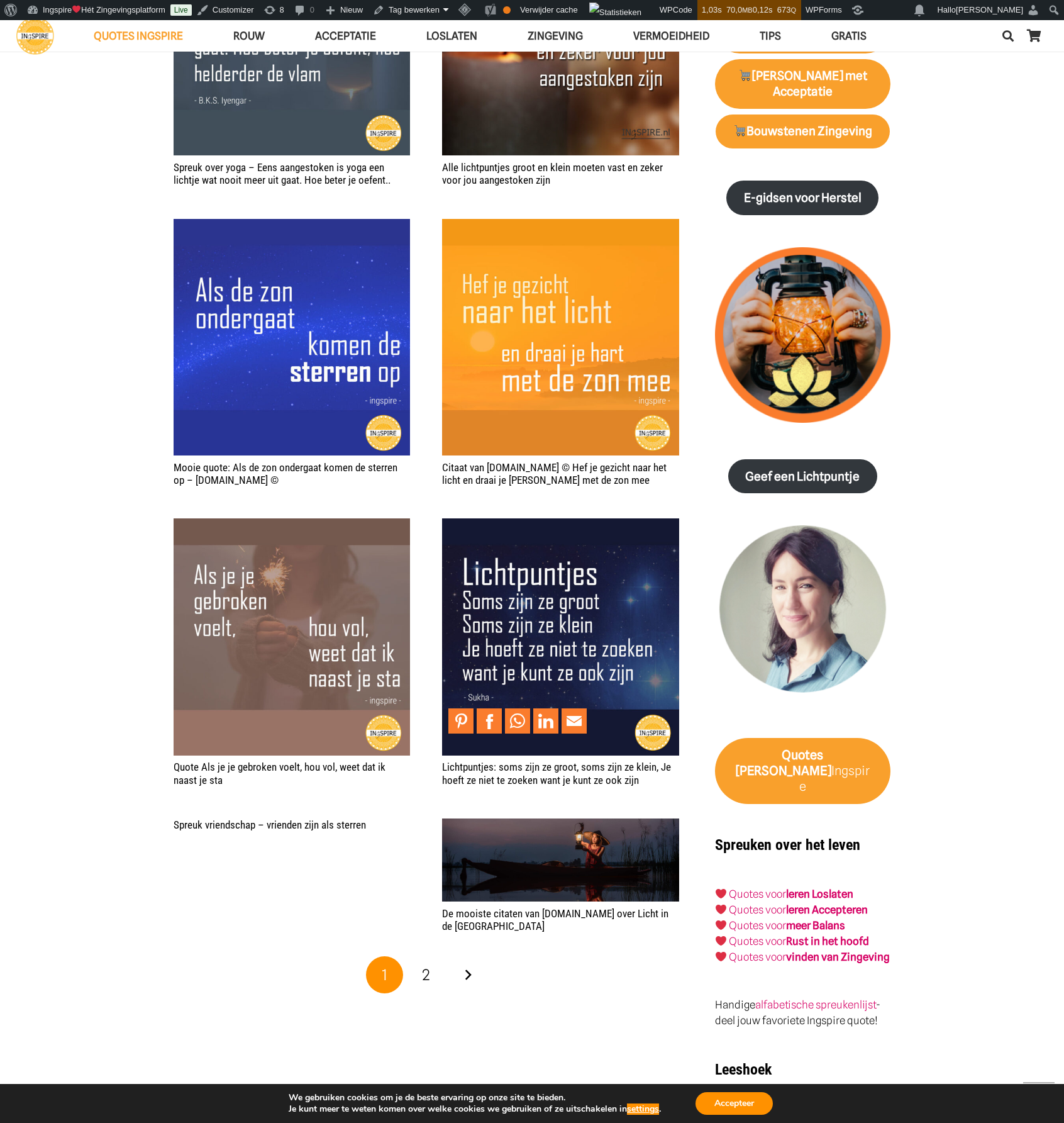
scroll to position [1384, 0]
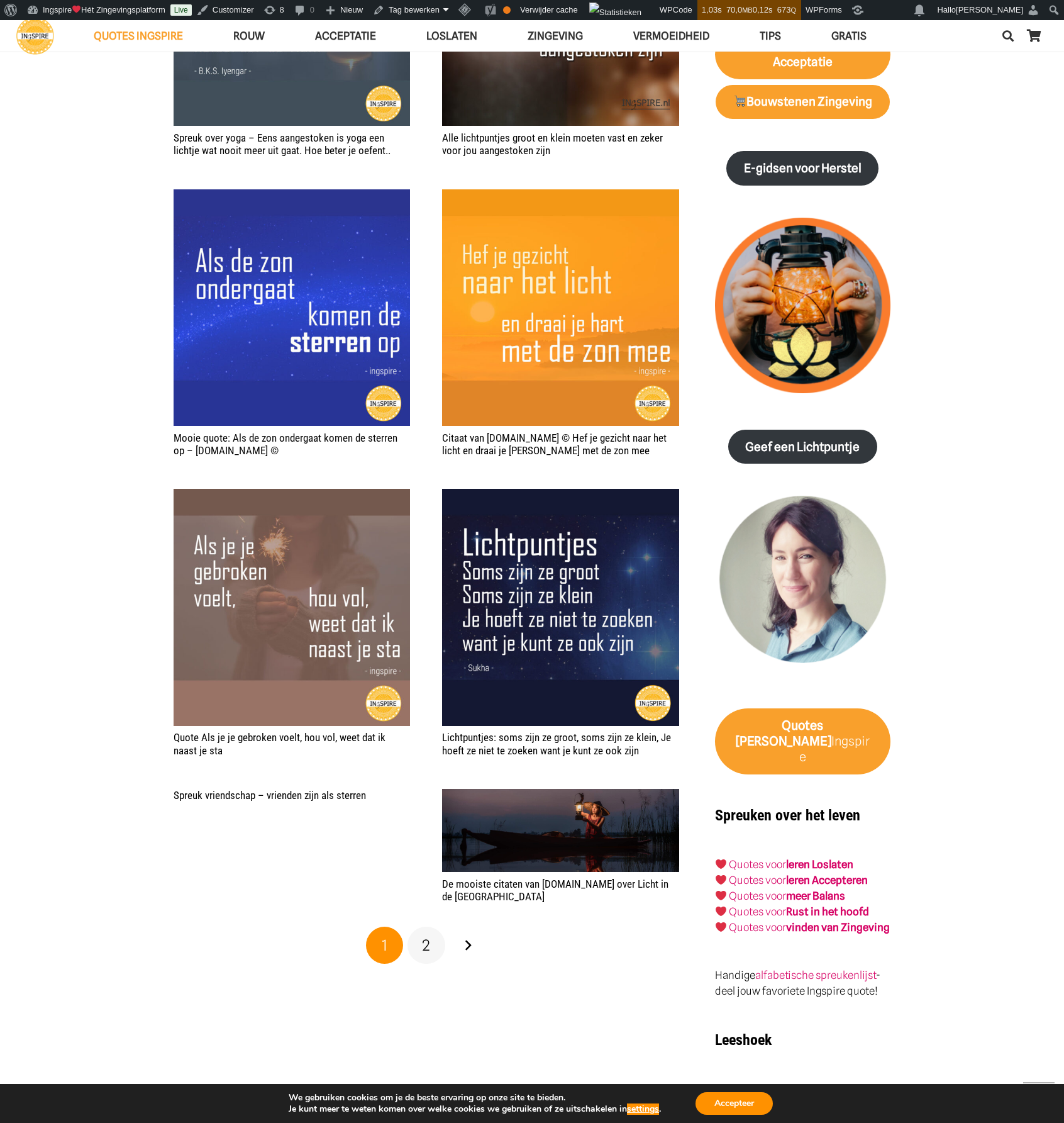
click at [431, 929] on link "2" at bounding box center [426, 945] width 38 height 38
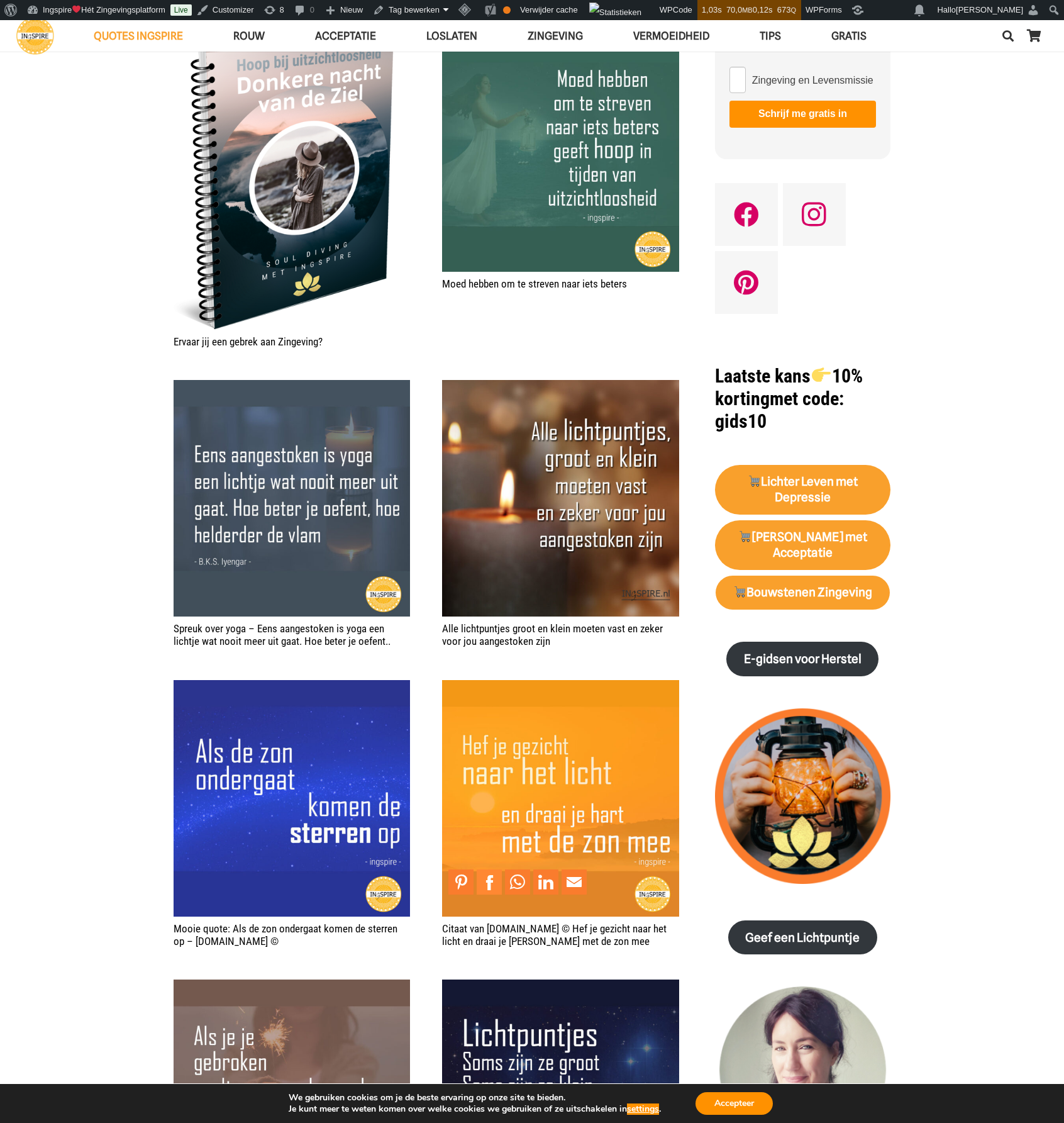
scroll to position [880, 0]
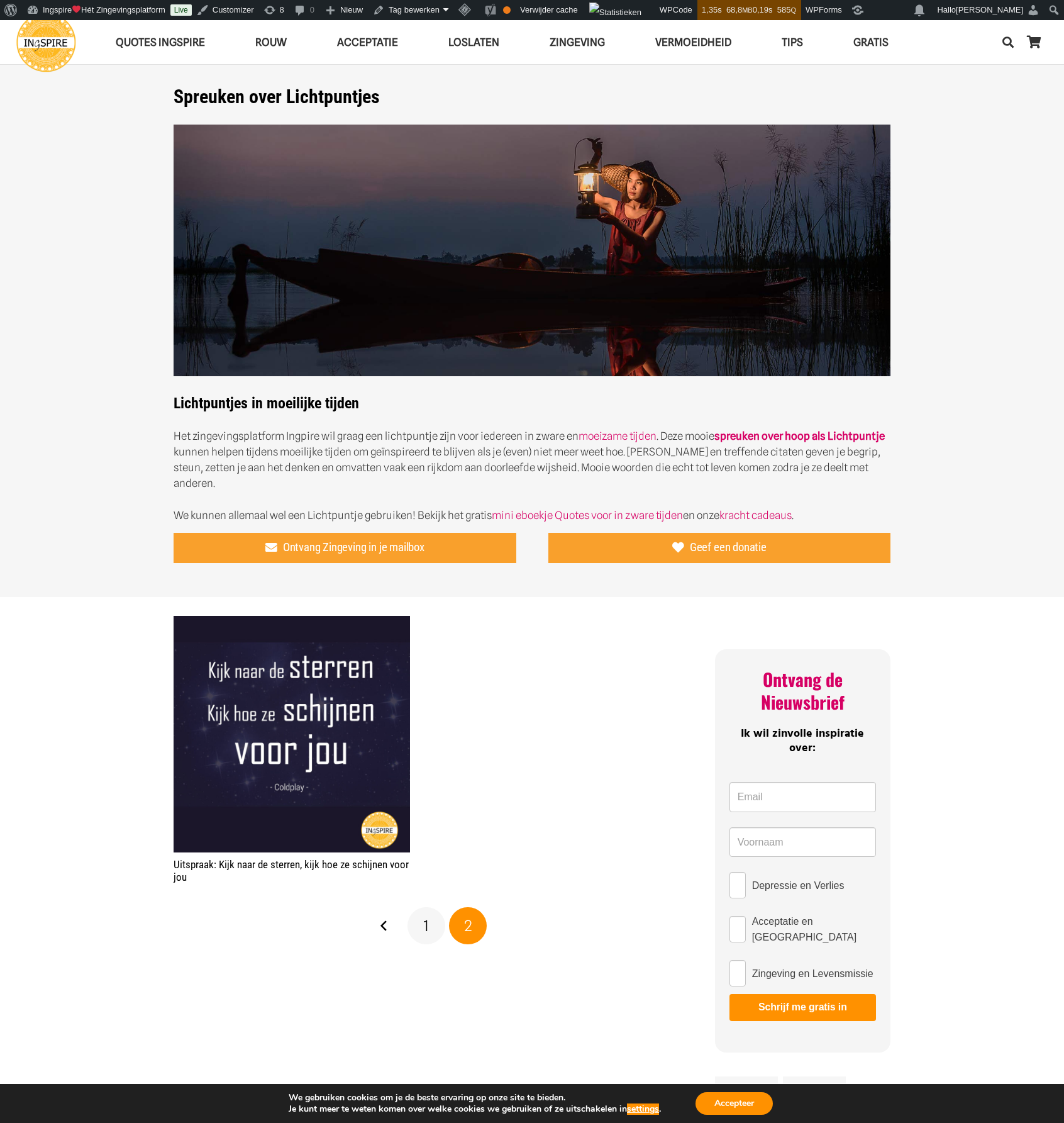
click at [427, 917] on span "1" at bounding box center [426, 926] width 6 height 19
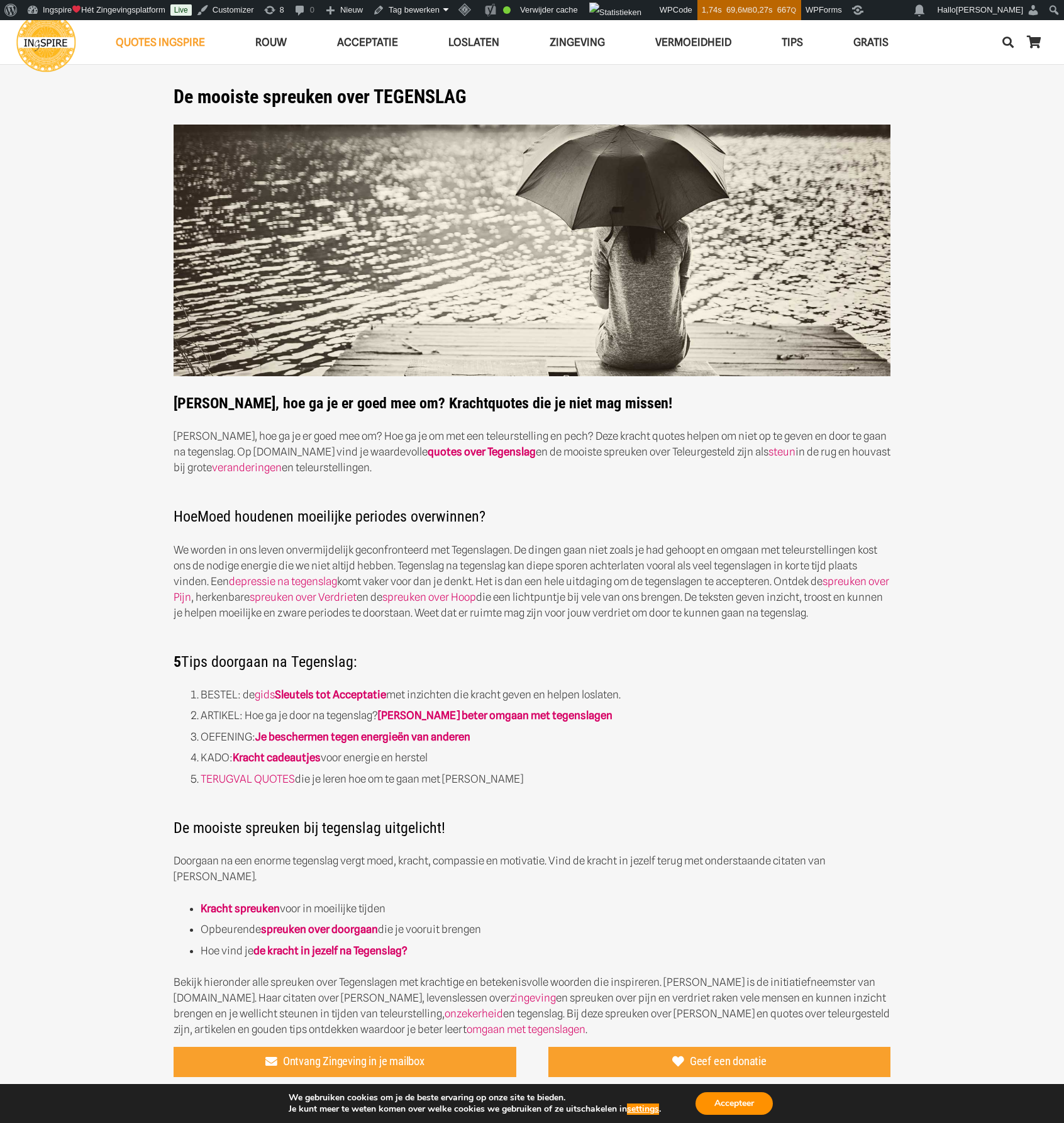
scroll to position [63, 0]
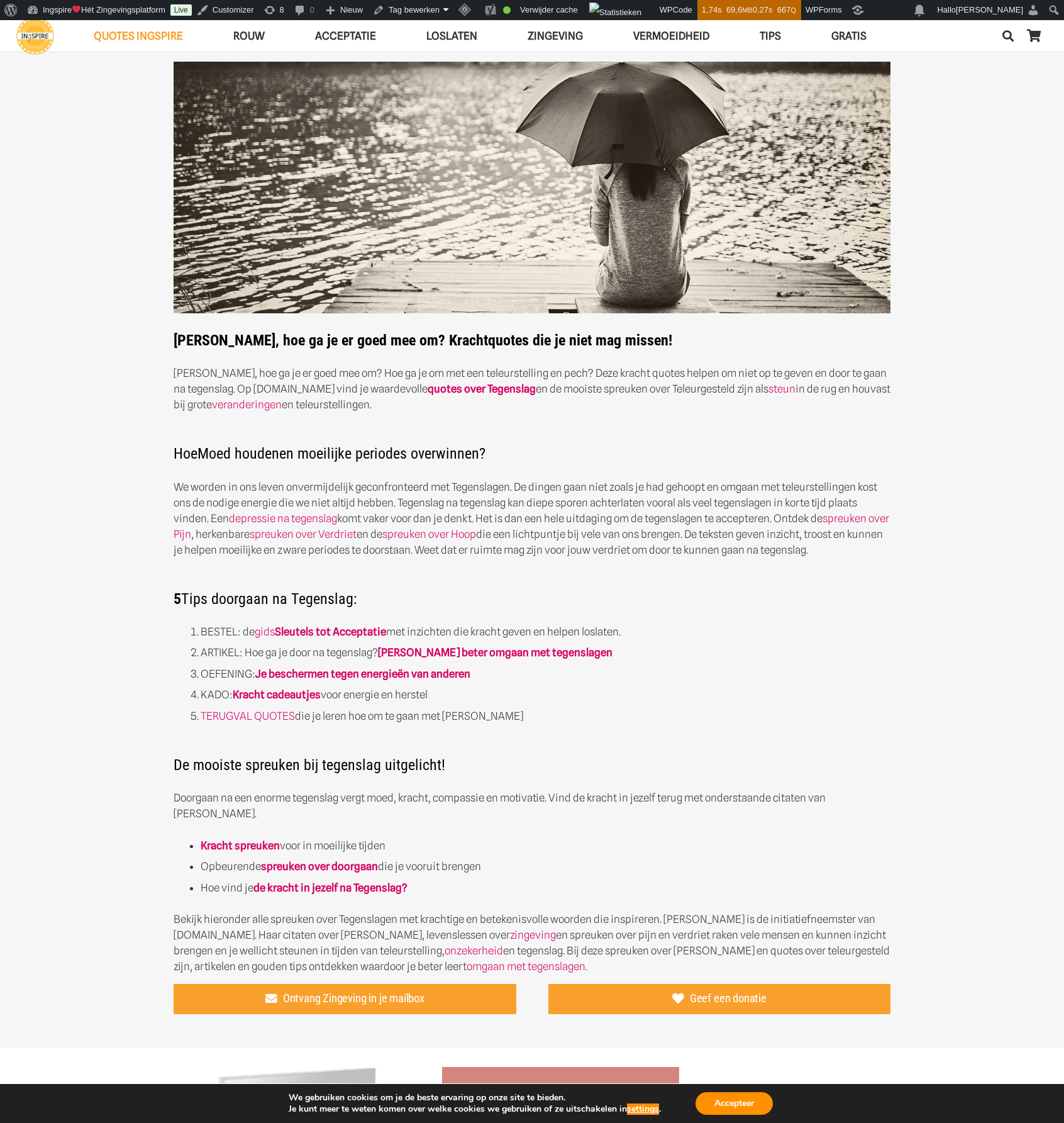
drag, startPoint x: 279, startPoint y: 411, endPoint x: 76, endPoint y: 522, distance: 231.4
click at [76, 522] on section "De mooiste spreuken over TEGENSLAG Tegenslag, hoe ga je er goed mee om? Krachtq…" at bounding box center [532, 502] width 1064 height 1090
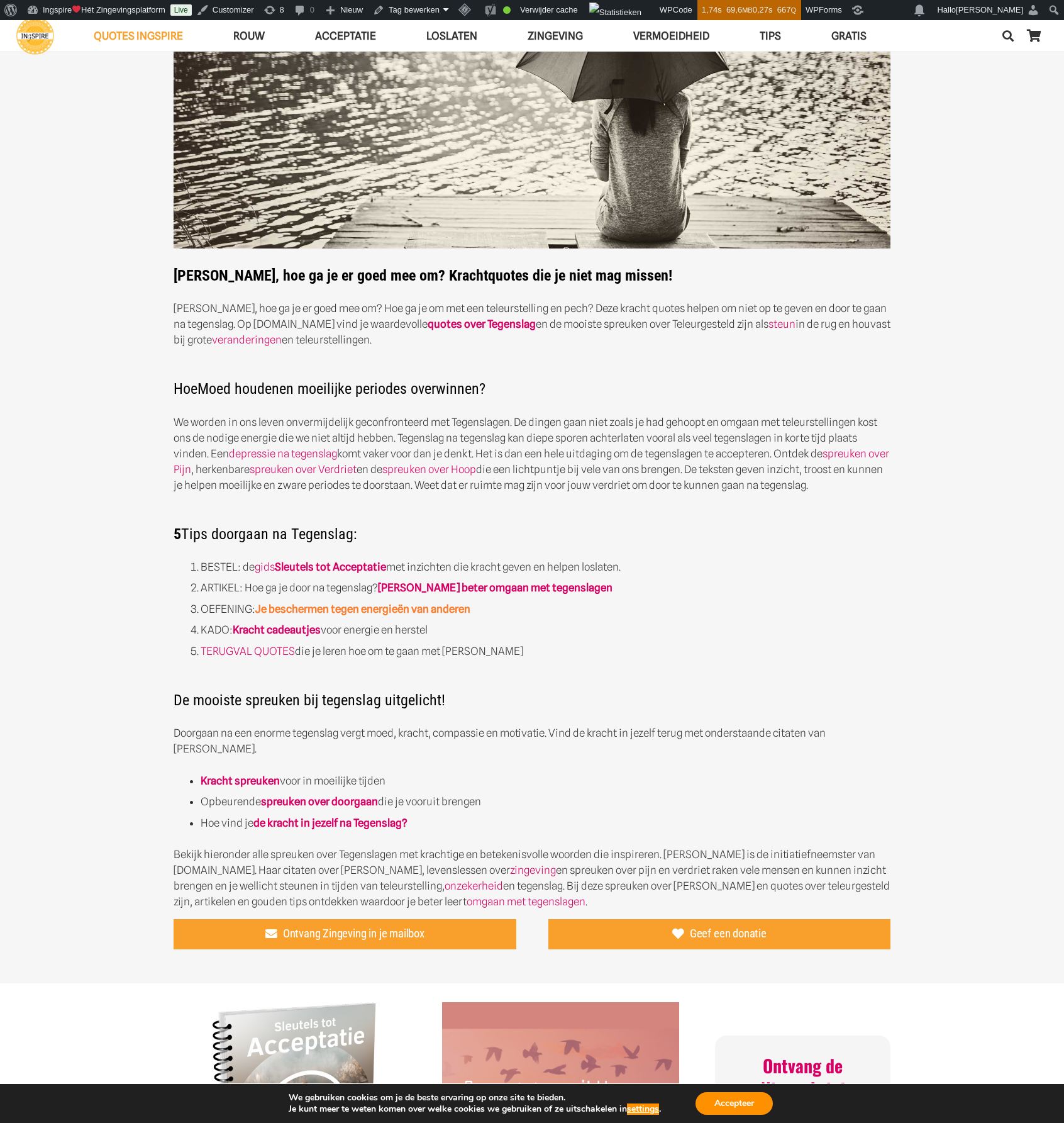
scroll to position [189, 0]
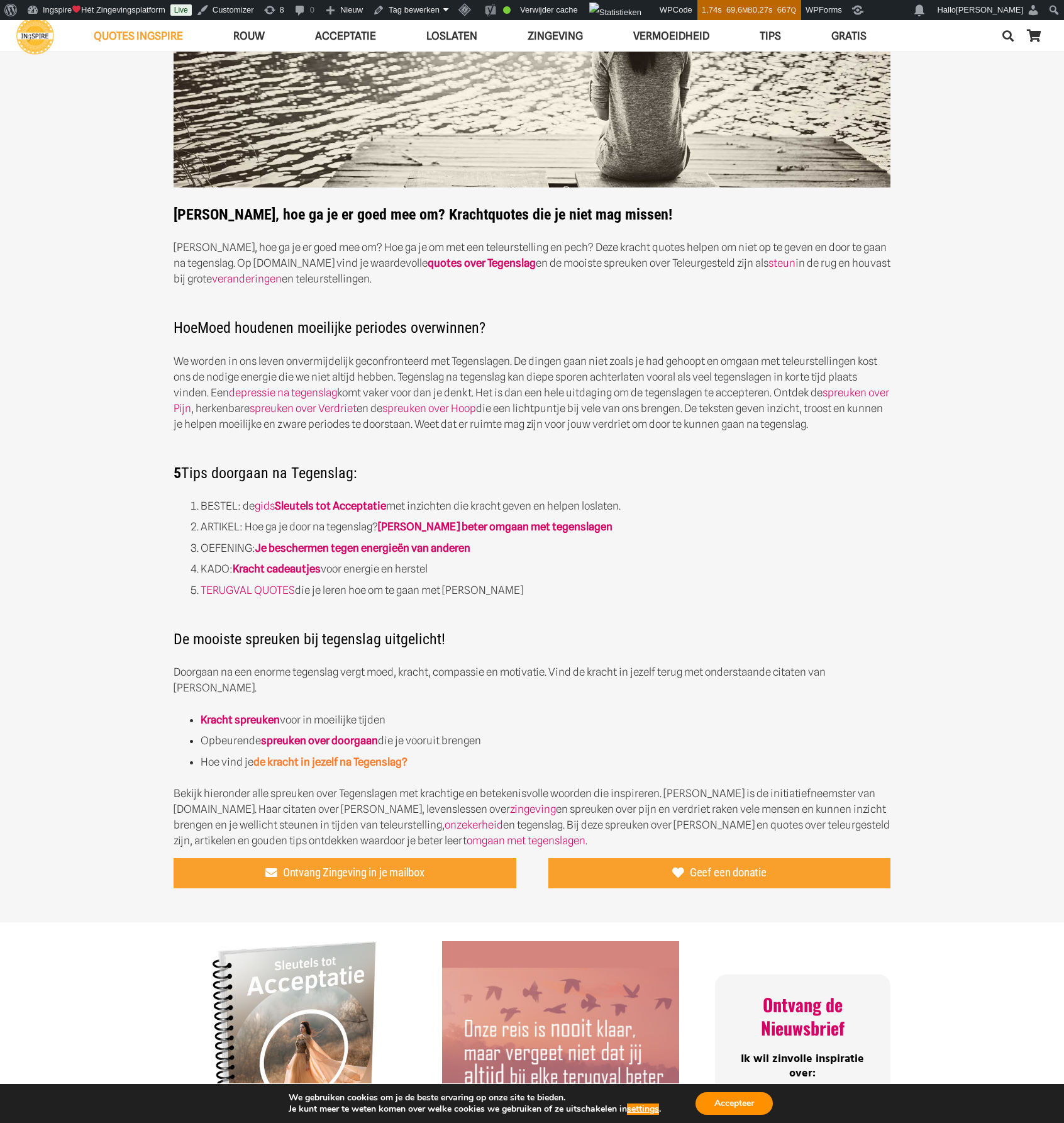
click at [328, 756] on link "de kracht in jezelf na Tegenslag?" at bounding box center [331, 762] width 154 height 13
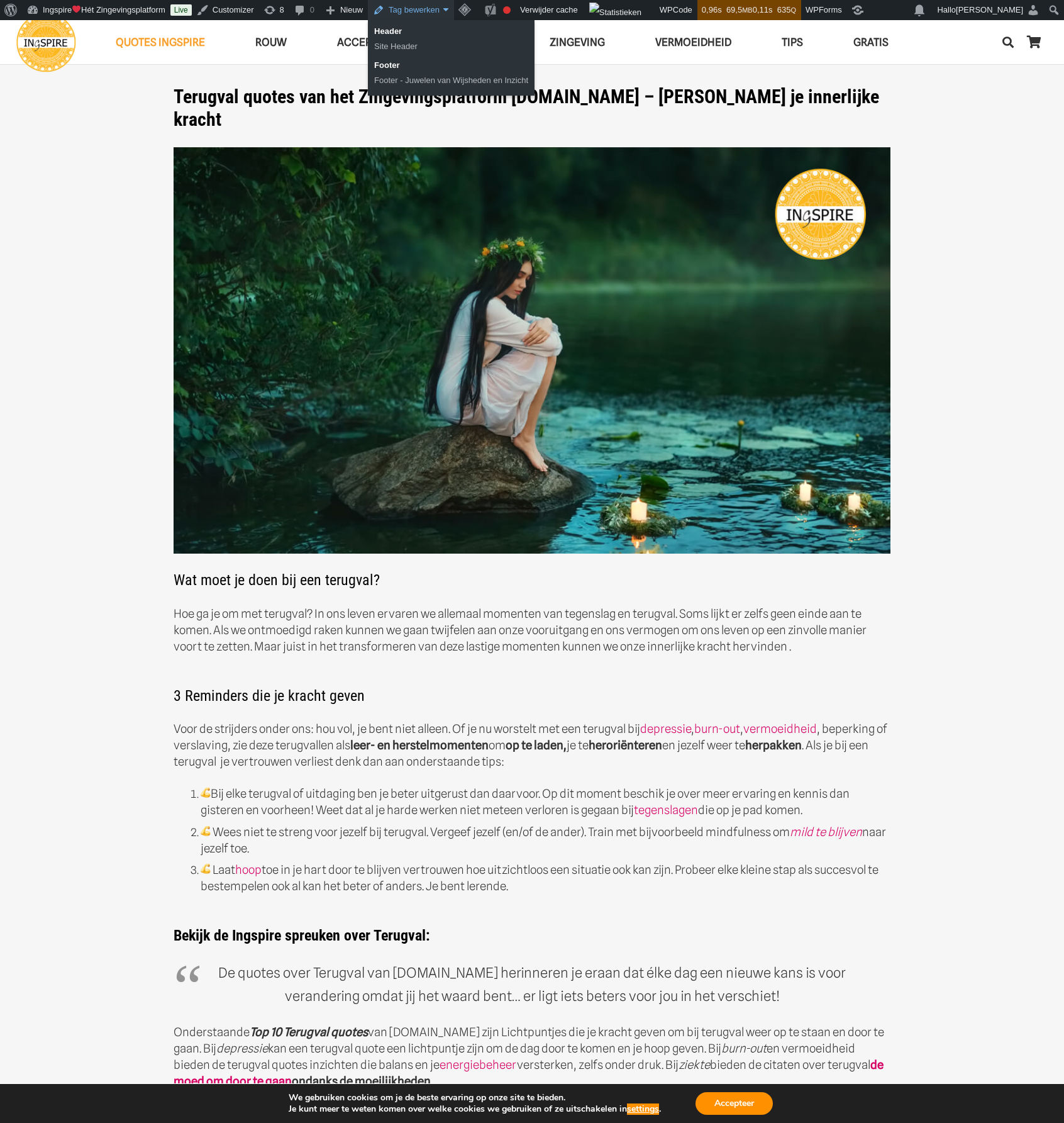
click at [430, 11] on link "Tag bewerken" at bounding box center [411, 10] width 86 height 20
